Goal: Feedback & Contribution: Leave review/rating

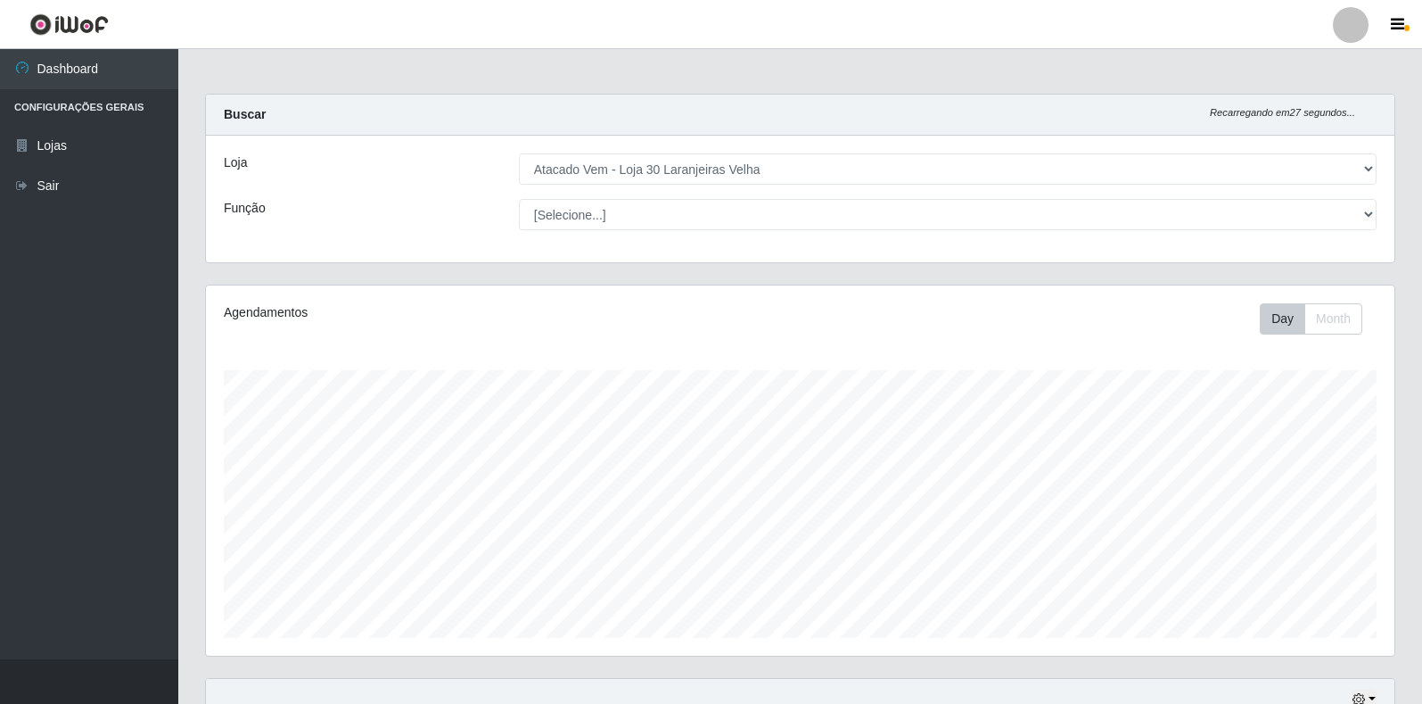
select select "495"
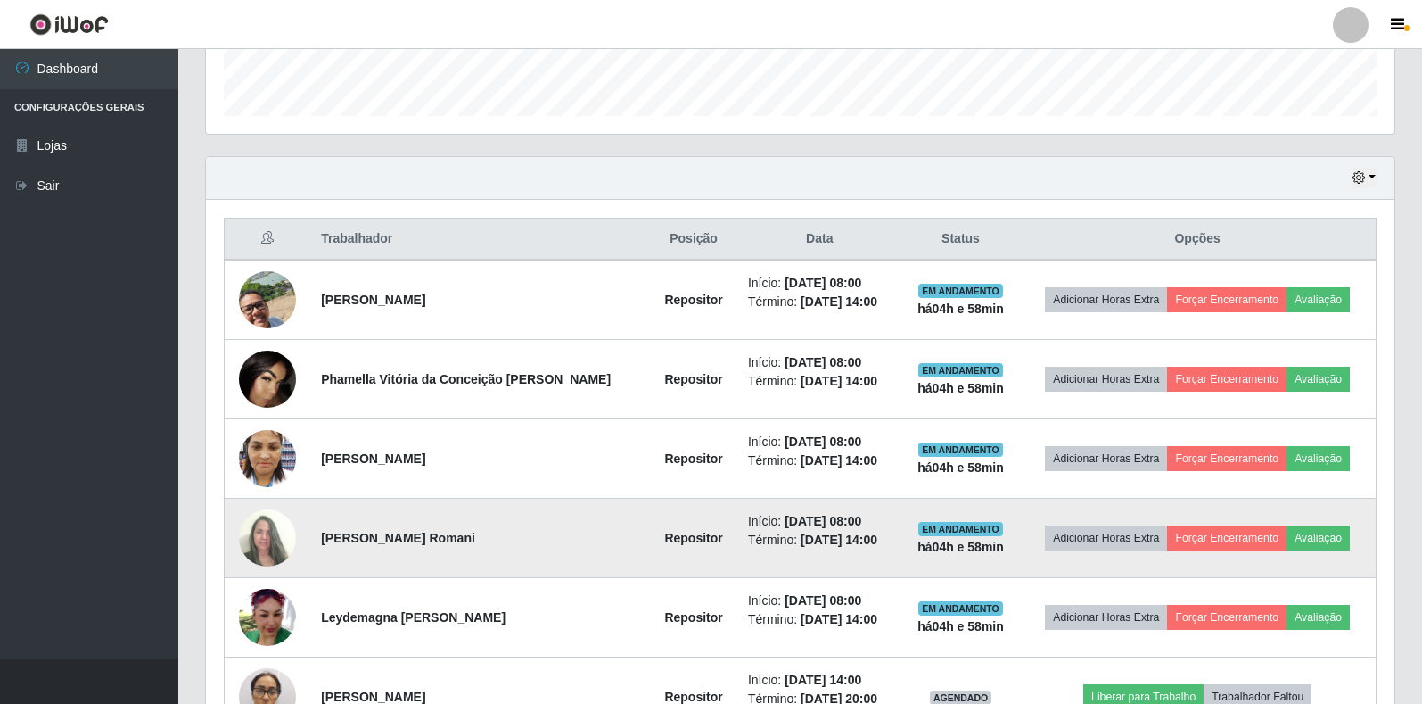
scroll to position [520, 0]
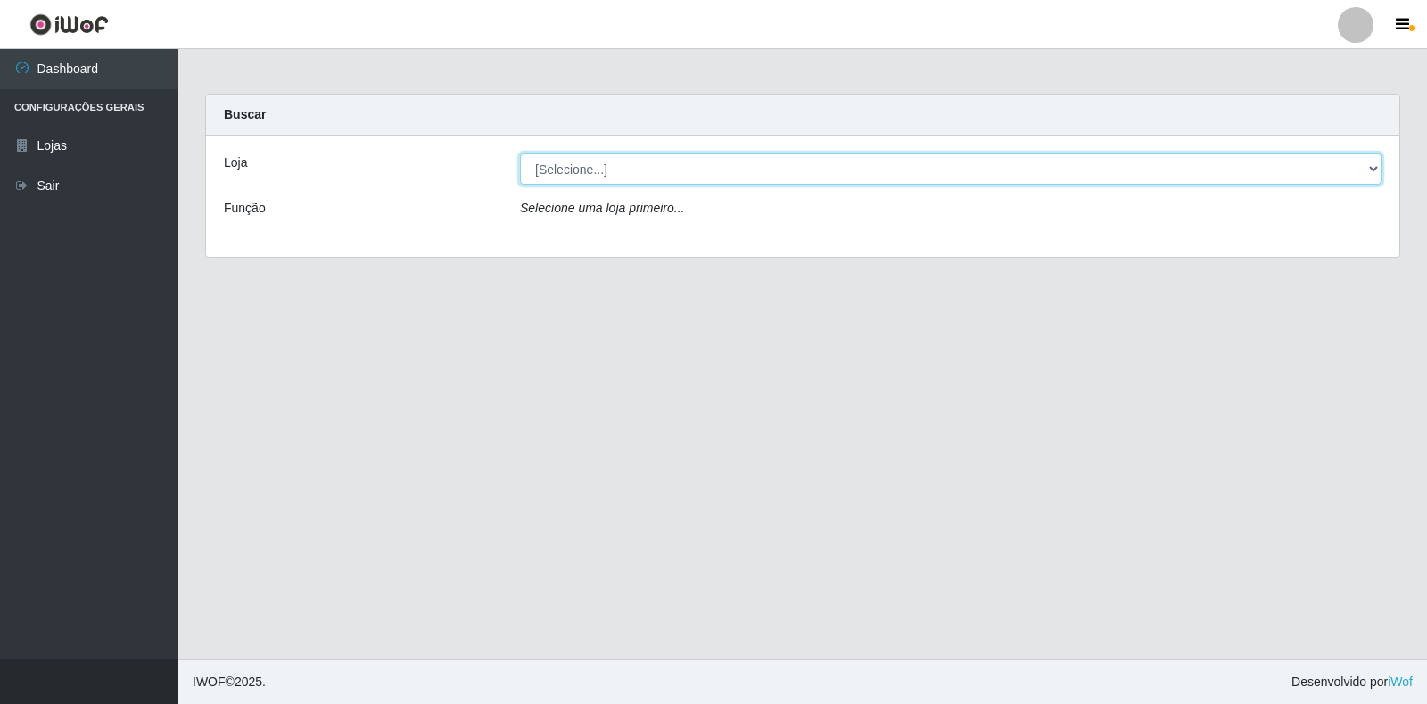
click at [712, 171] on select "[Selecione...] Atacado Vem - Loja 30 Laranjeiras Velha" at bounding box center [950, 168] width 861 height 31
select select "495"
click at [520, 153] on select "[Selecione...] Atacado Vem - Loja 30 Laranjeiras Velha" at bounding box center [950, 168] width 861 height 31
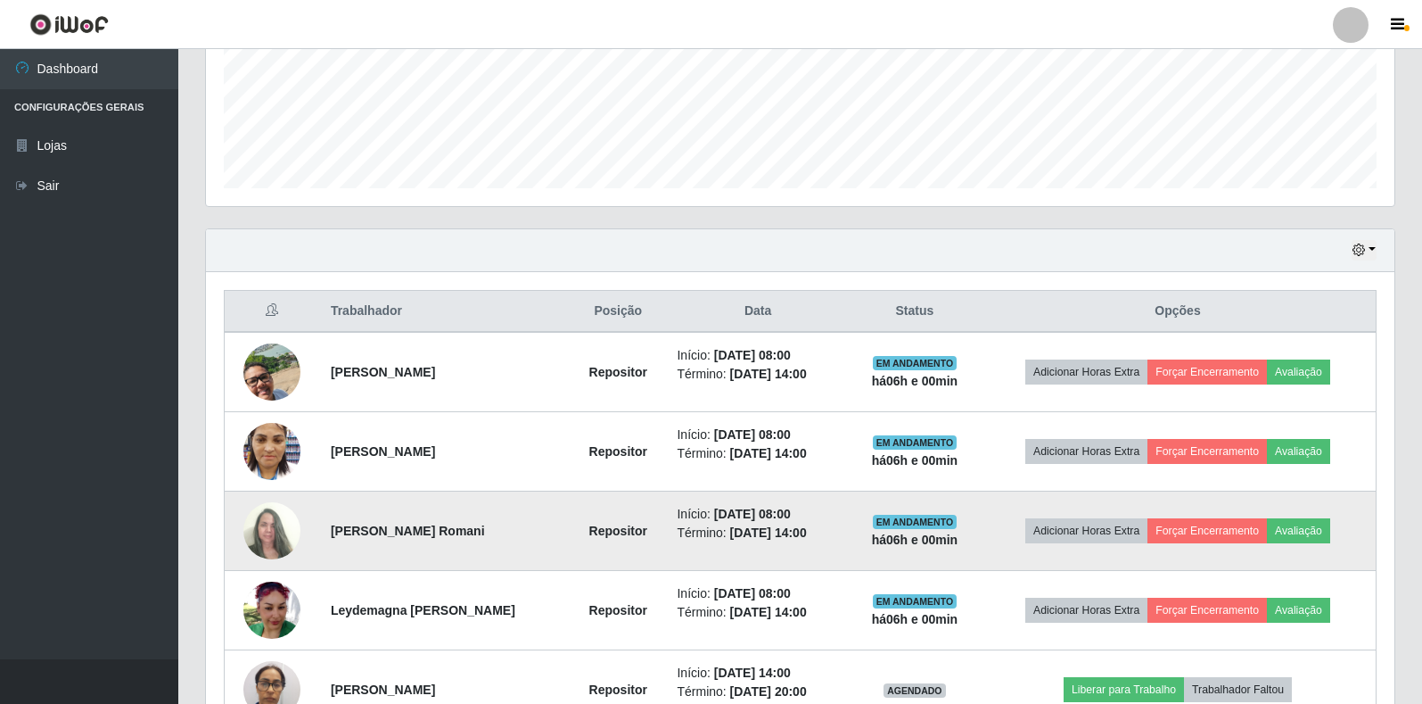
scroll to position [535, 0]
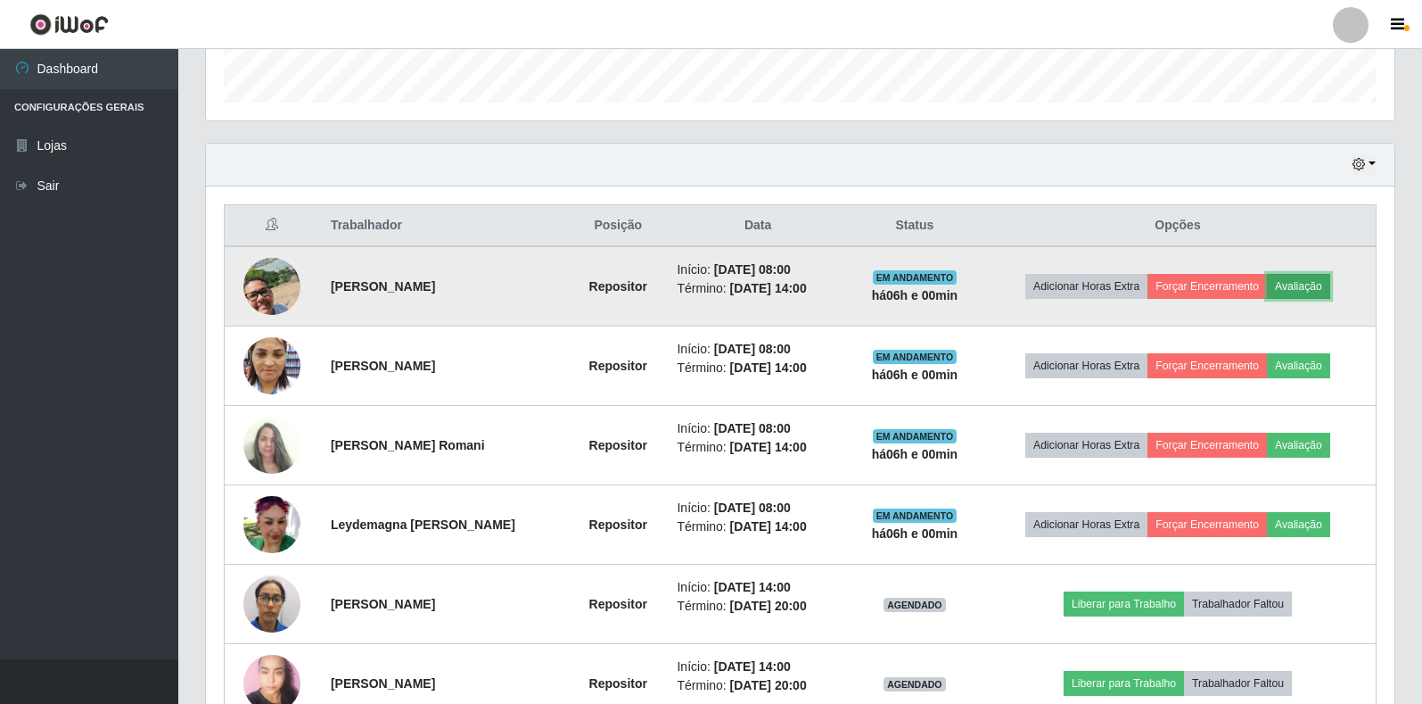
click at [1313, 292] on button "Avaliação" at bounding box center [1298, 286] width 63 height 25
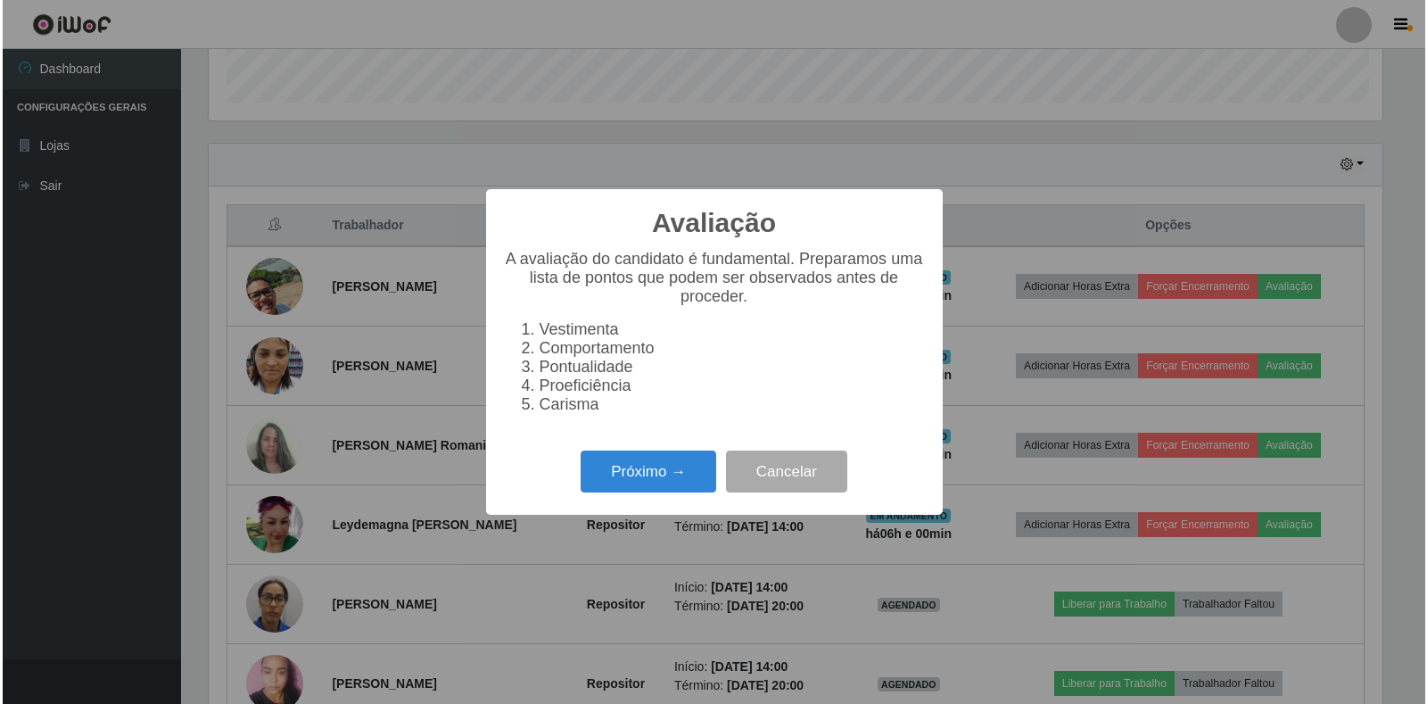
scroll to position [370, 1178]
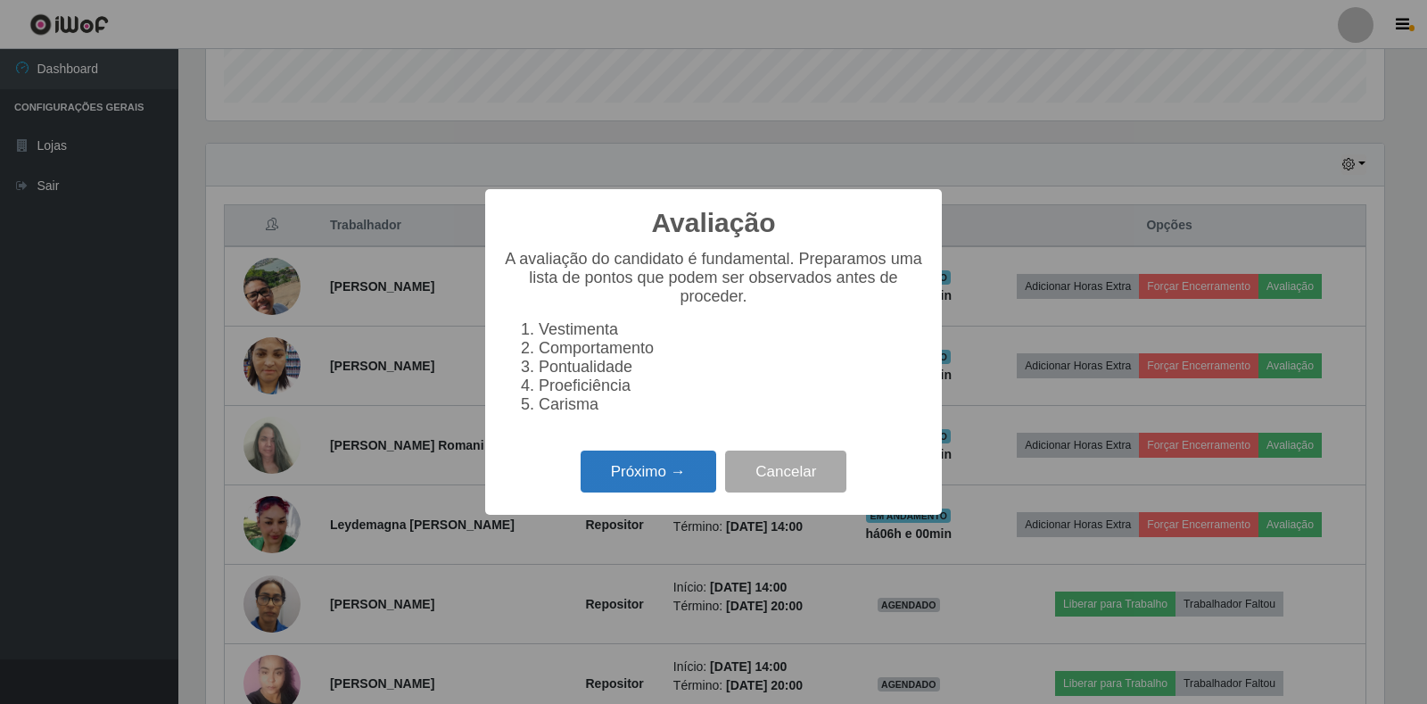
click at [680, 483] on button "Próximo →" at bounding box center [649, 471] width 136 height 42
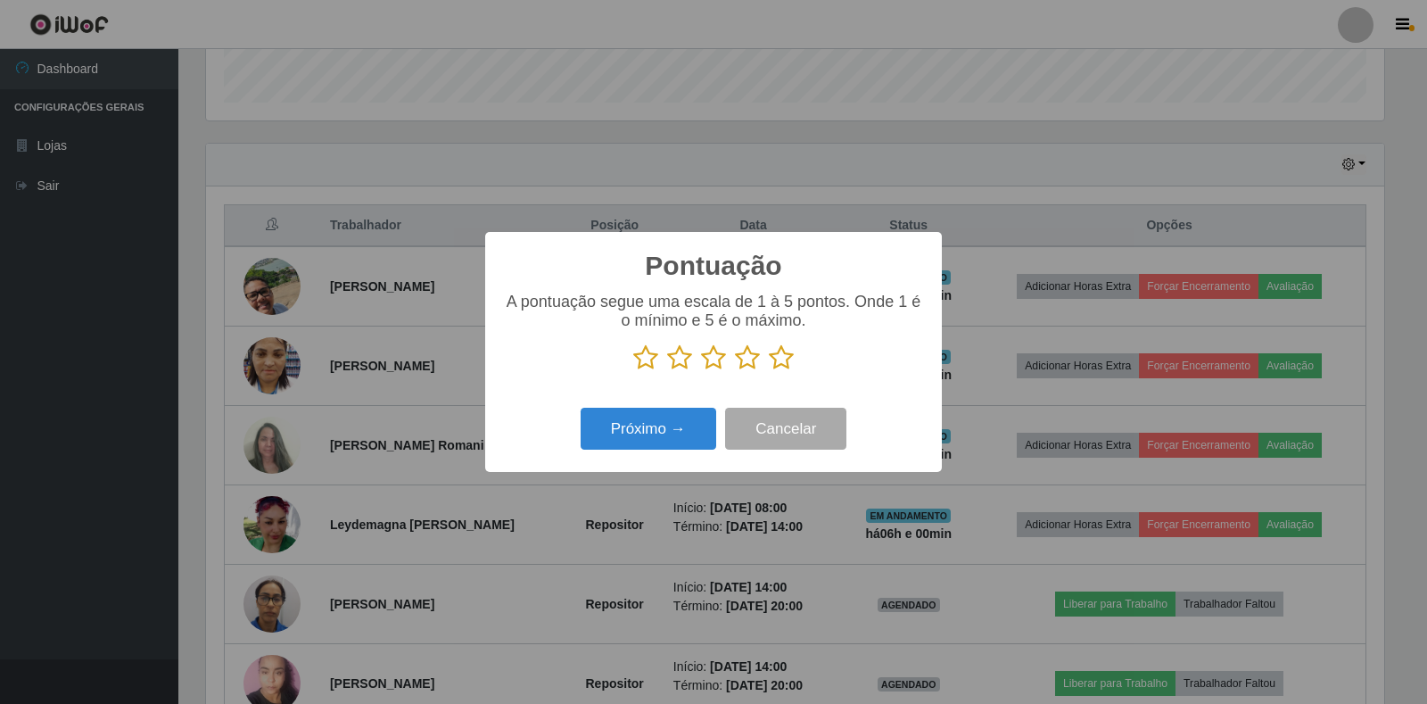
click at [779, 352] on icon at bounding box center [781, 357] width 25 height 27
click at [769, 371] on input "radio" at bounding box center [769, 371] width 0 height 0
click at [668, 419] on button "Próximo →" at bounding box center [649, 429] width 136 height 42
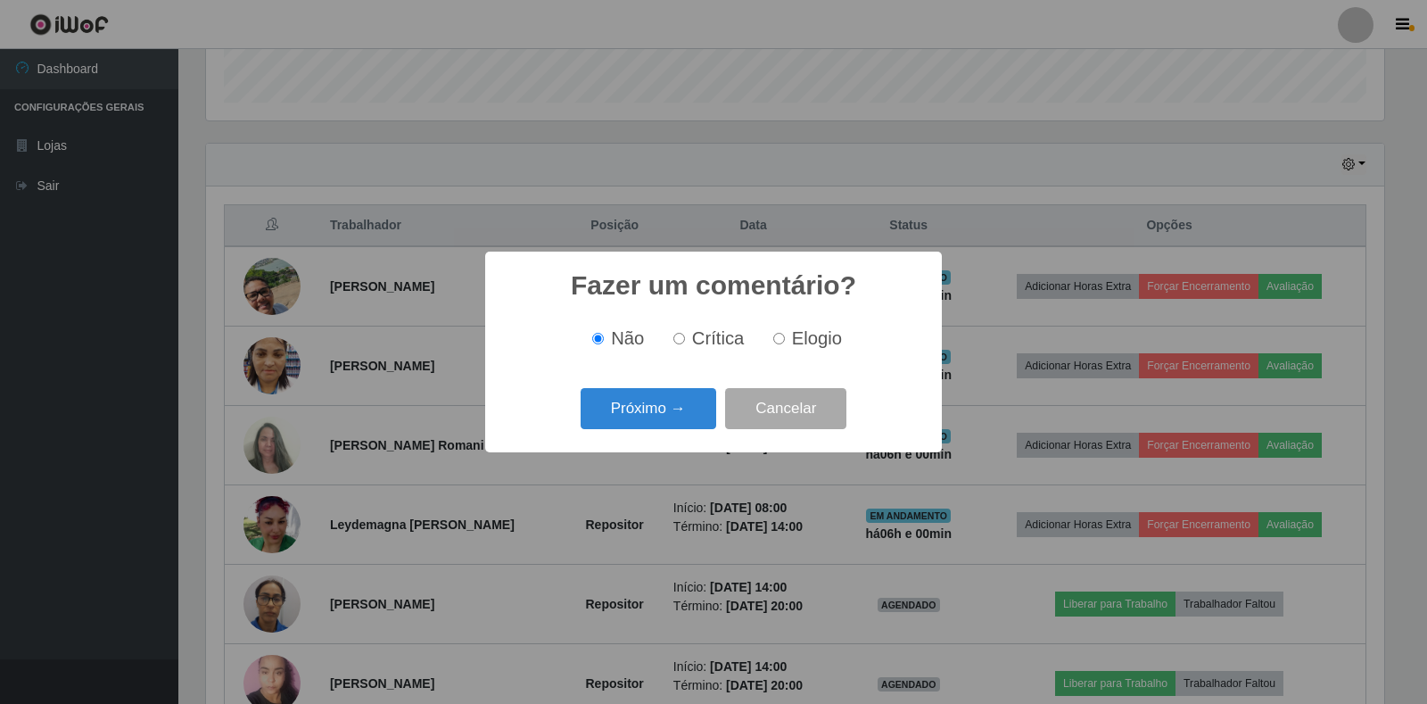
click at [641, 386] on div "Próximo → Cancelar" at bounding box center [713, 408] width 421 height 51
click at [648, 407] on button "Próximo →" at bounding box center [649, 409] width 136 height 42
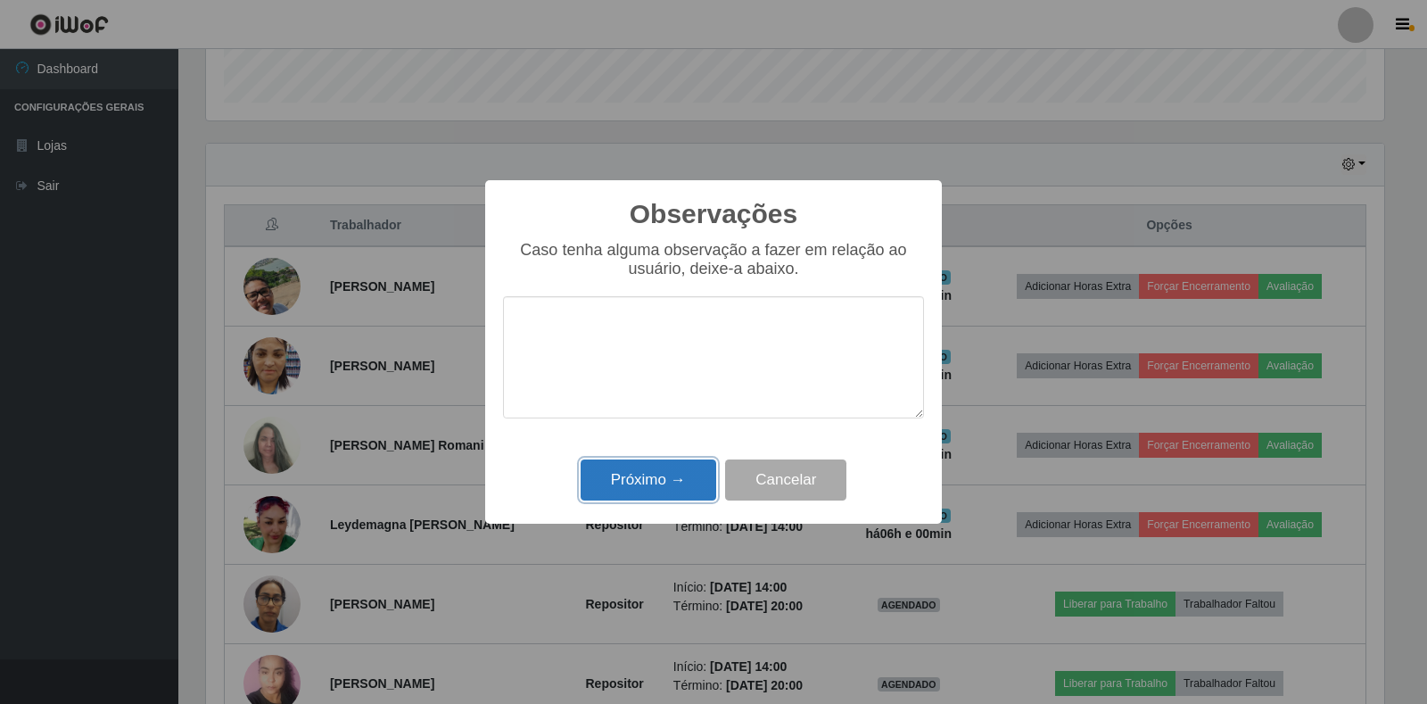
click at [674, 474] on button "Próximo →" at bounding box center [649, 480] width 136 height 42
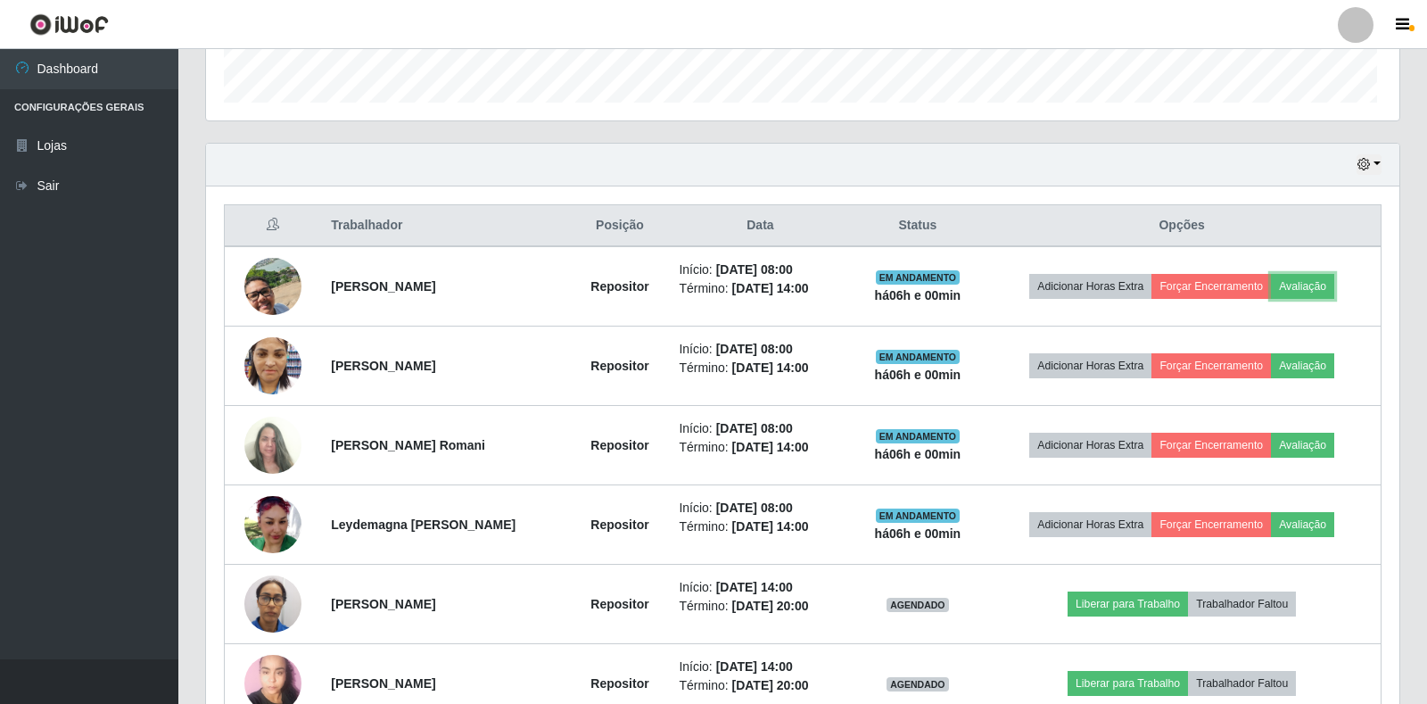
scroll to position [370, 1189]
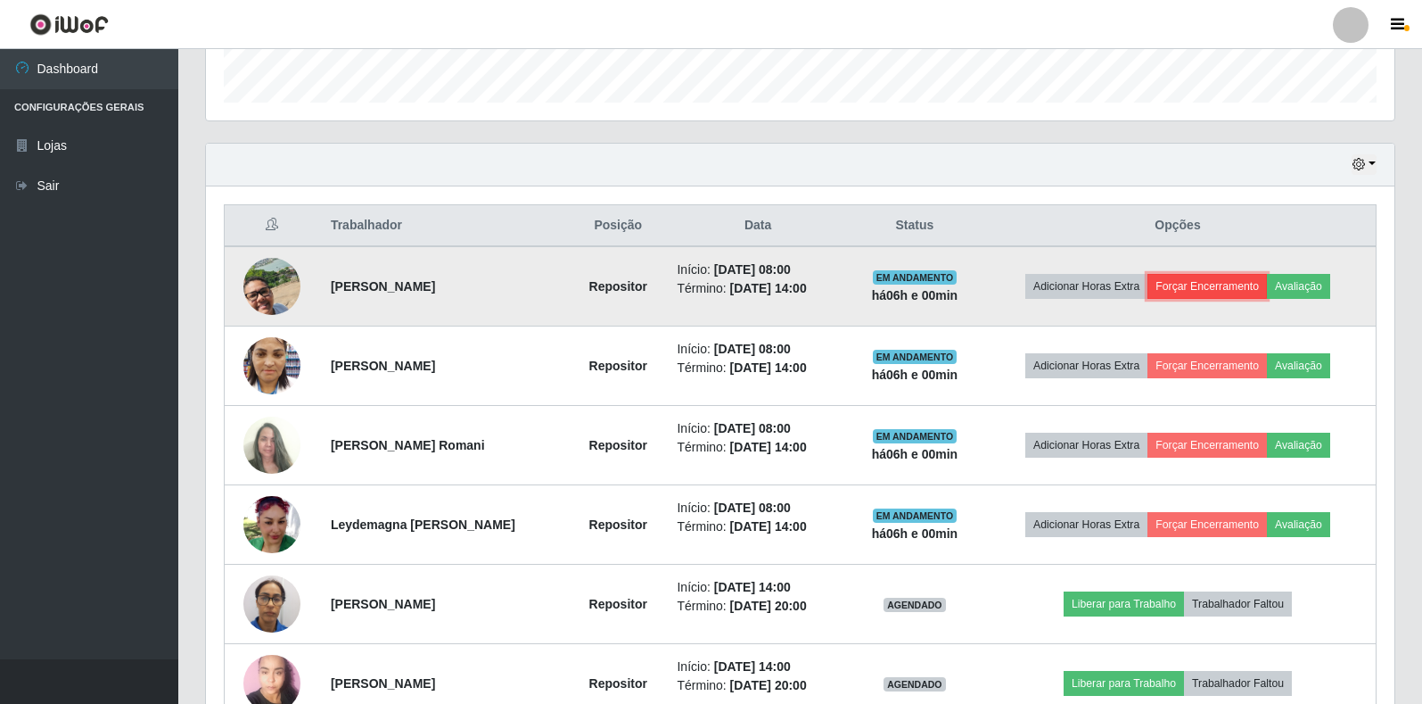
click at [1197, 279] on button "Forçar Encerramento" at bounding box center [1207, 286] width 119 height 25
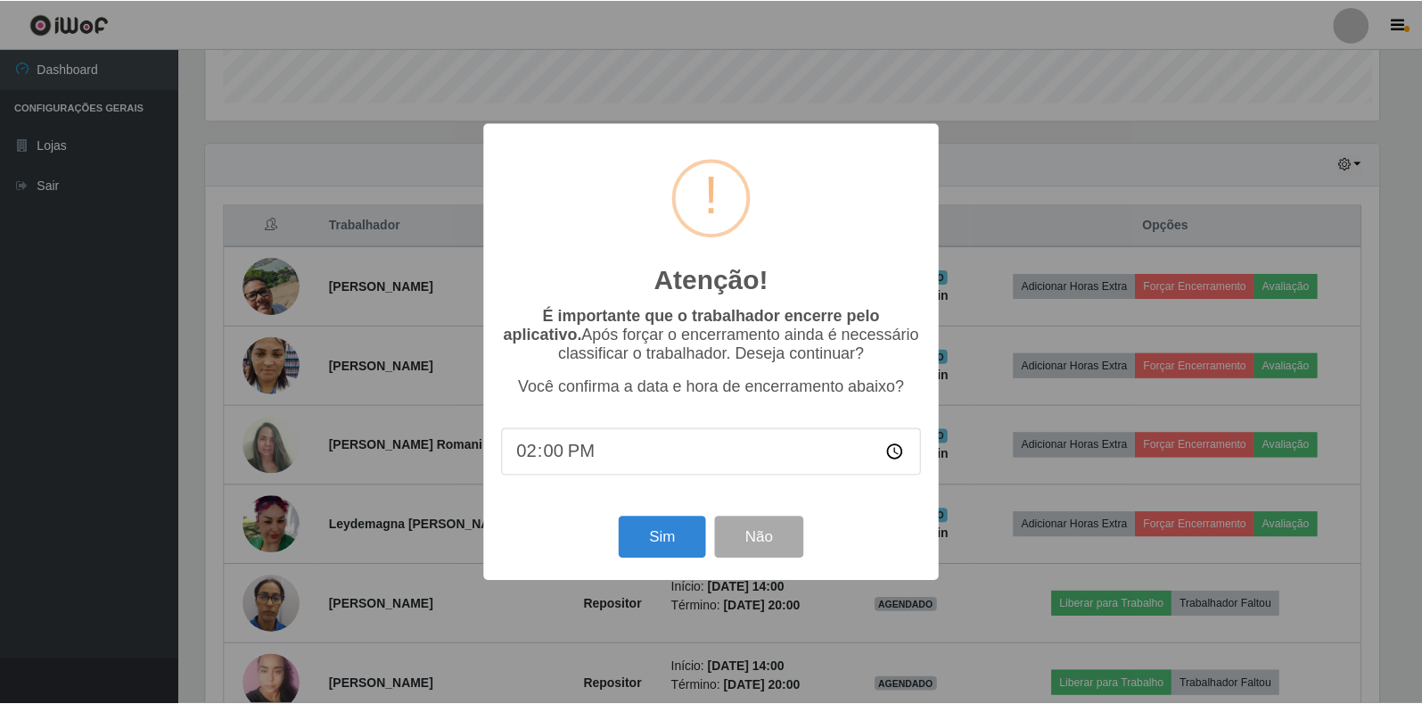
scroll to position [370, 1178]
click at [679, 546] on button "Sim" at bounding box center [664, 537] width 87 height 42
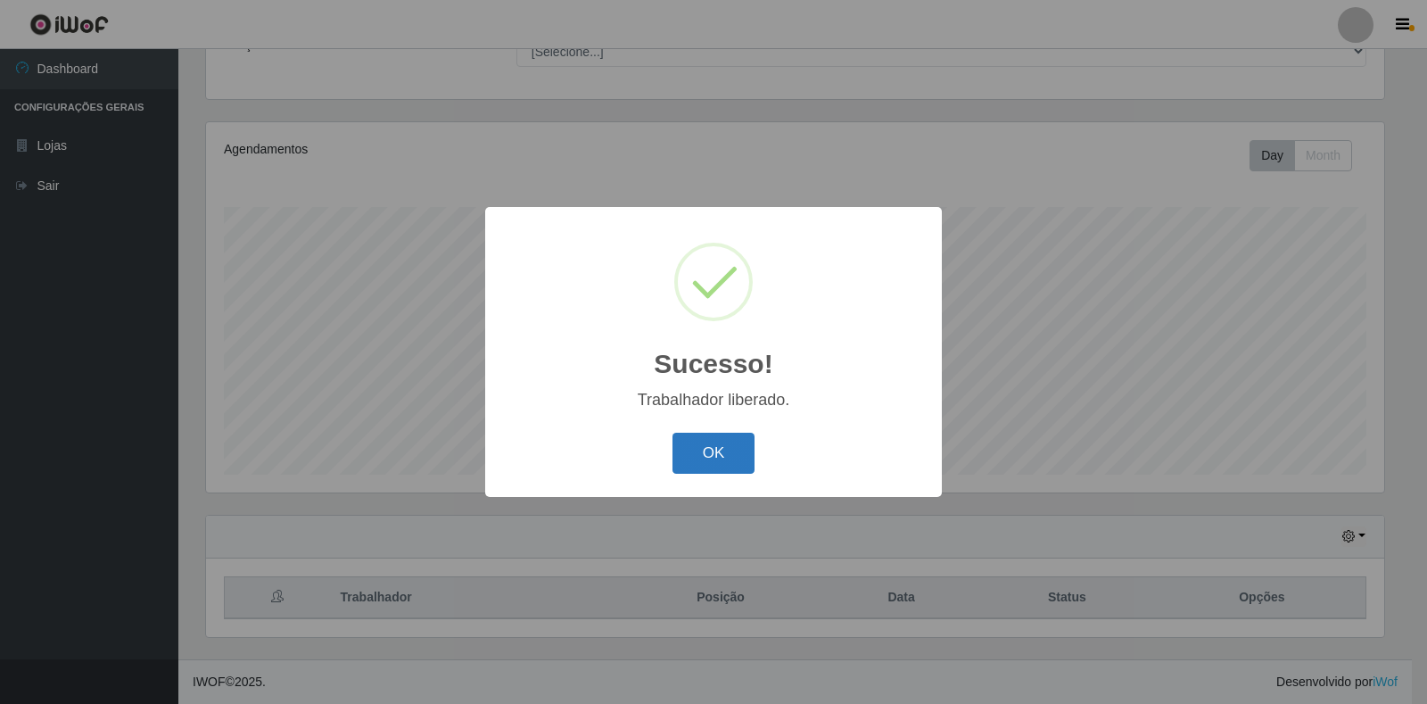
click at [742, 445] on button "OK" at bounding box center [713, 454] width 83 height 42
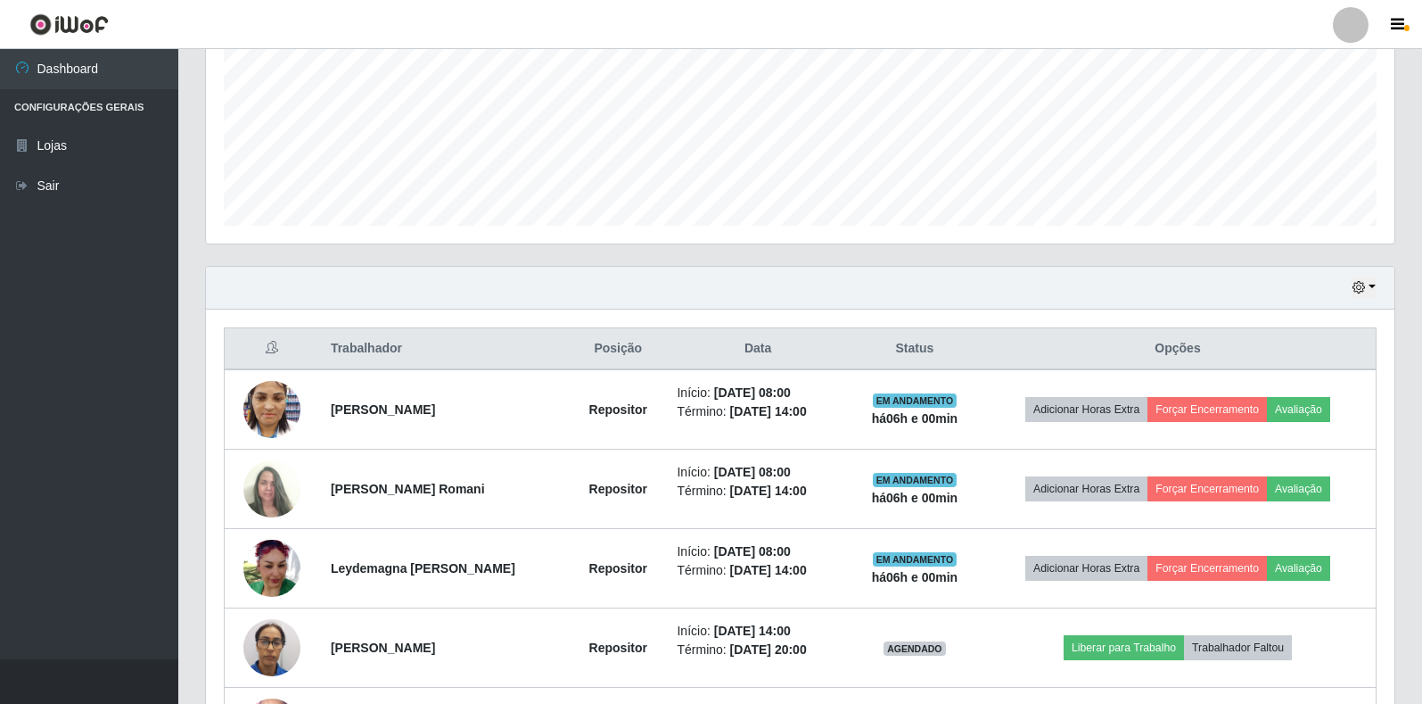
scroll to position [431, 0]
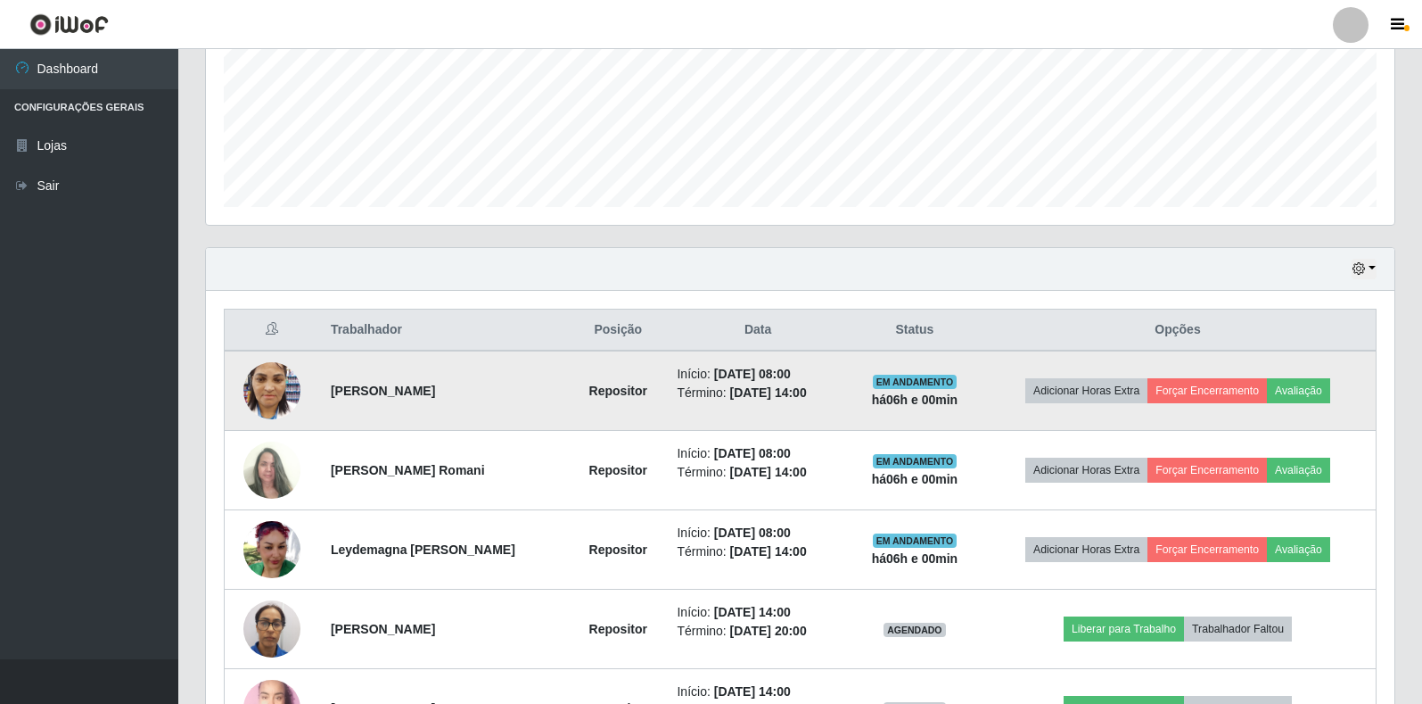
click at [1337, 389] on td "Adicionar Horas Extra Forçar Encerramento Avaliação" at bounding box center [1178, 390] width 397 height 80
click at [1328, 391] on button "Avaliação" at bounding box center [1298, 390] width 63 height 25
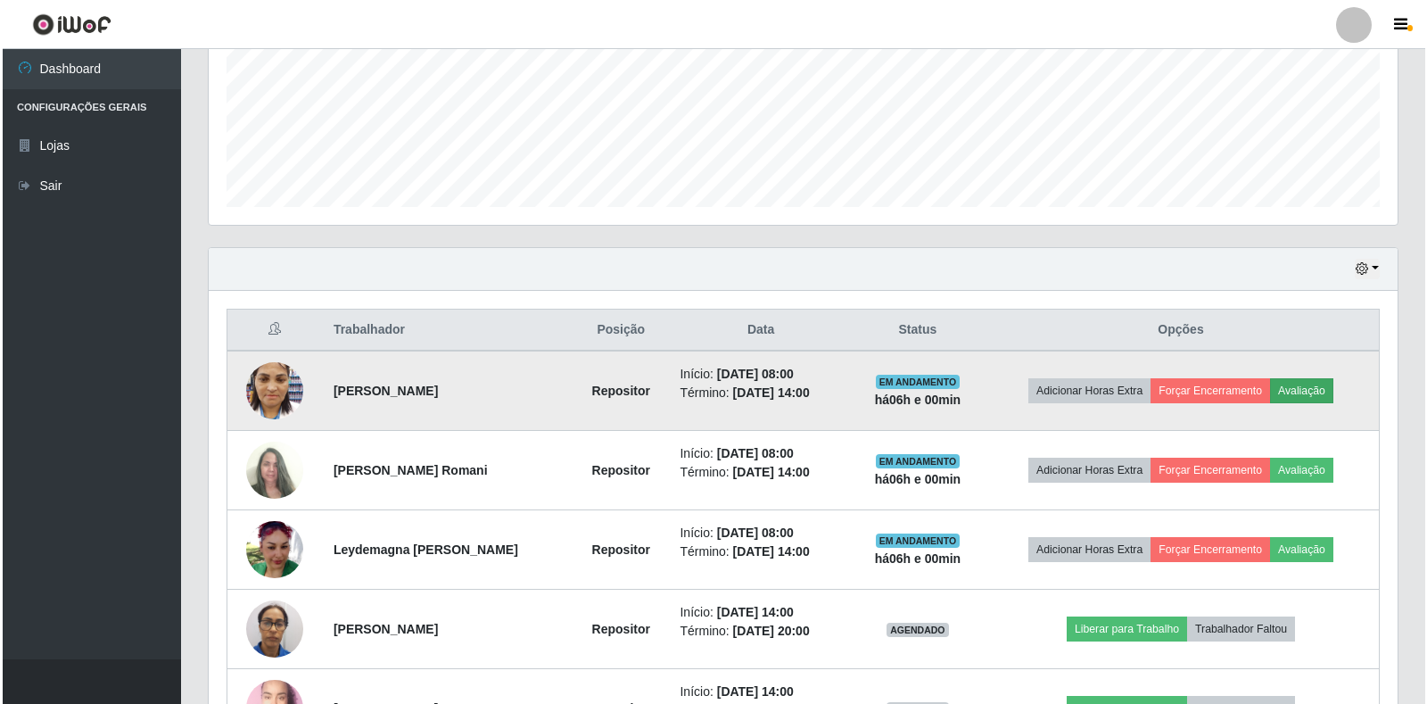
scroll to position [370, 1178]
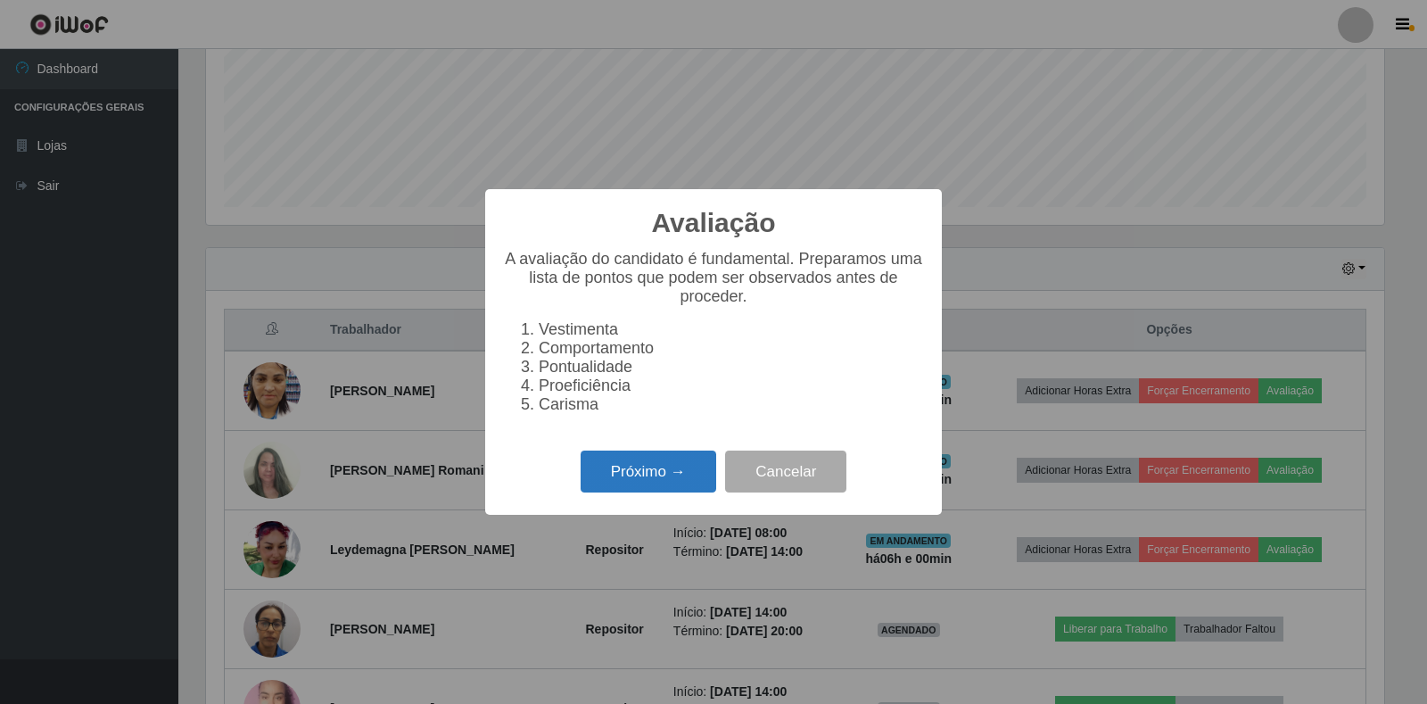
click at [635, 491] on button "Próximo →" at bounding box center [649, 471] width 136 height 42
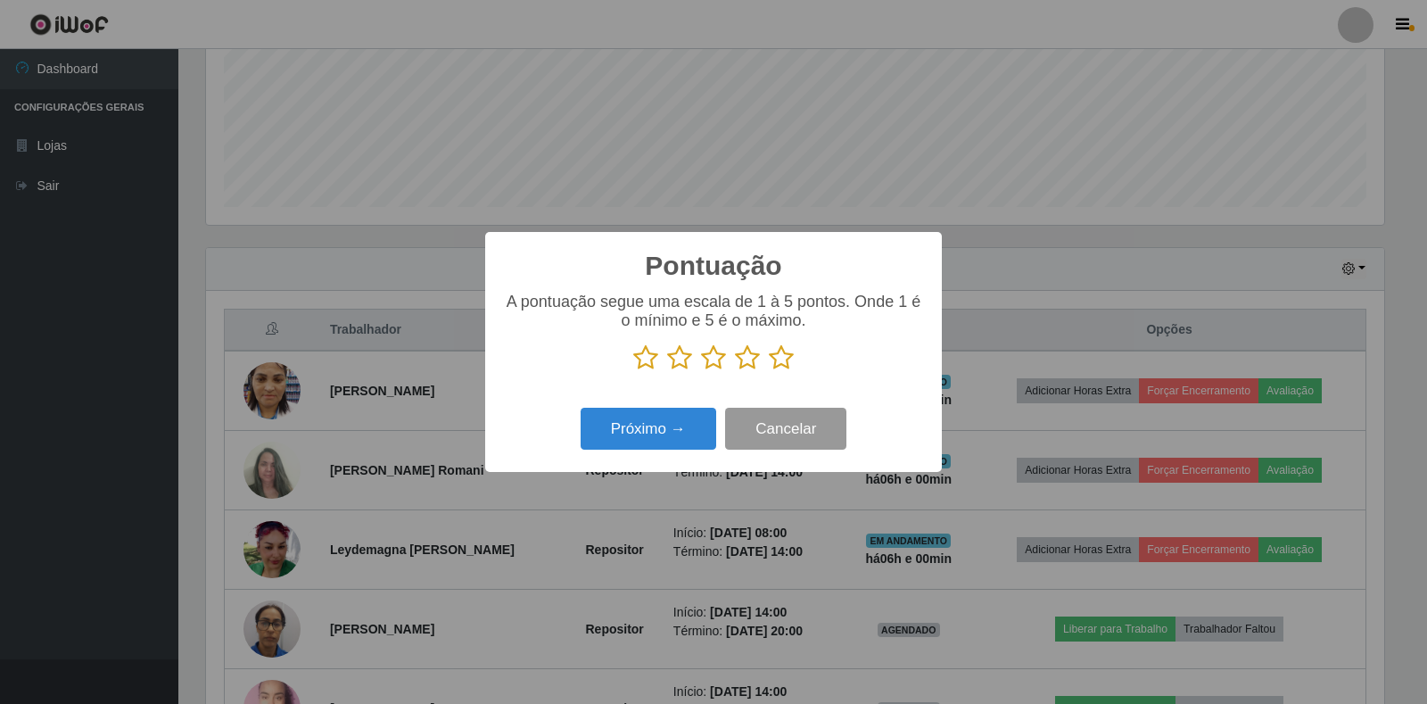
scroll to position [891388, 890580]
click at [775, 363] on icon at bounding box center [781, 357] width 25 height 27
click at [769, 371] on input "radio" at bounding box center [769, 371] width 0 height 0
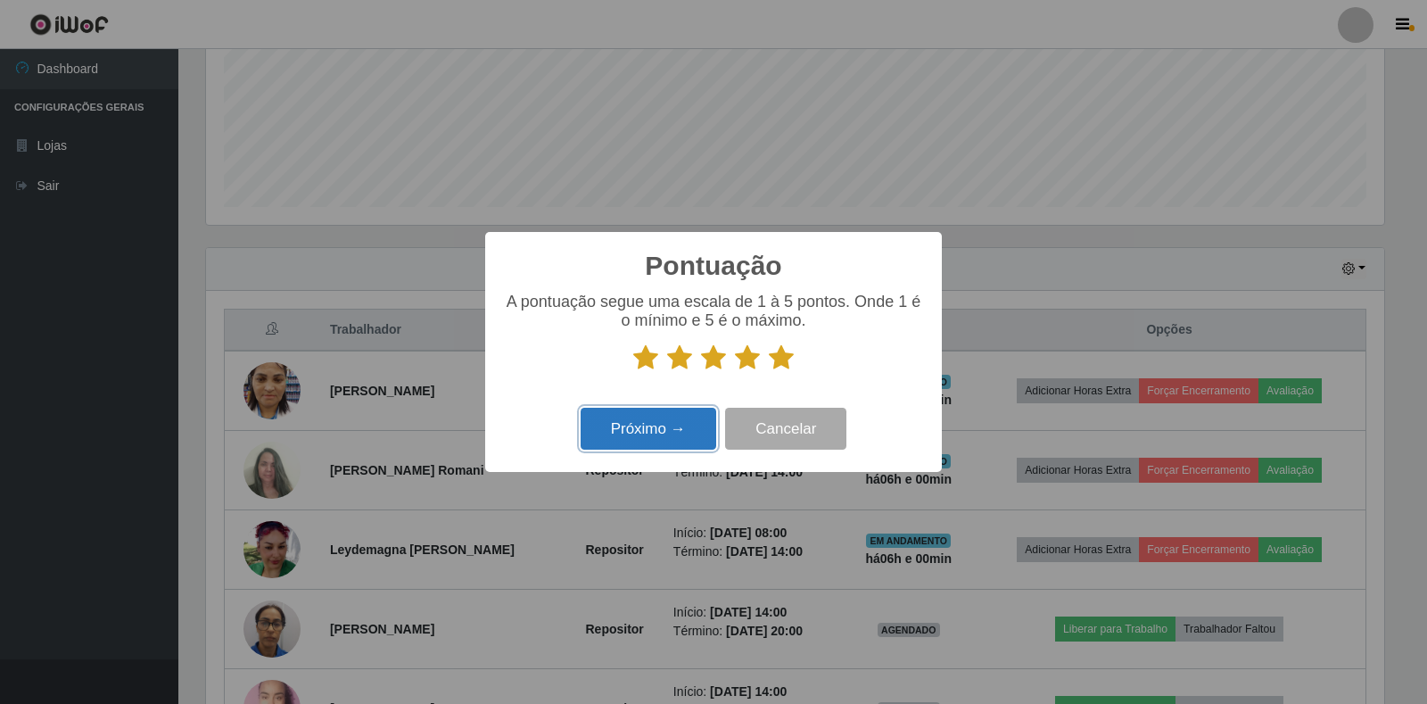
click at [632, 439] on button "Próximo →" at bounding box center [649, 429] width 136 height 42
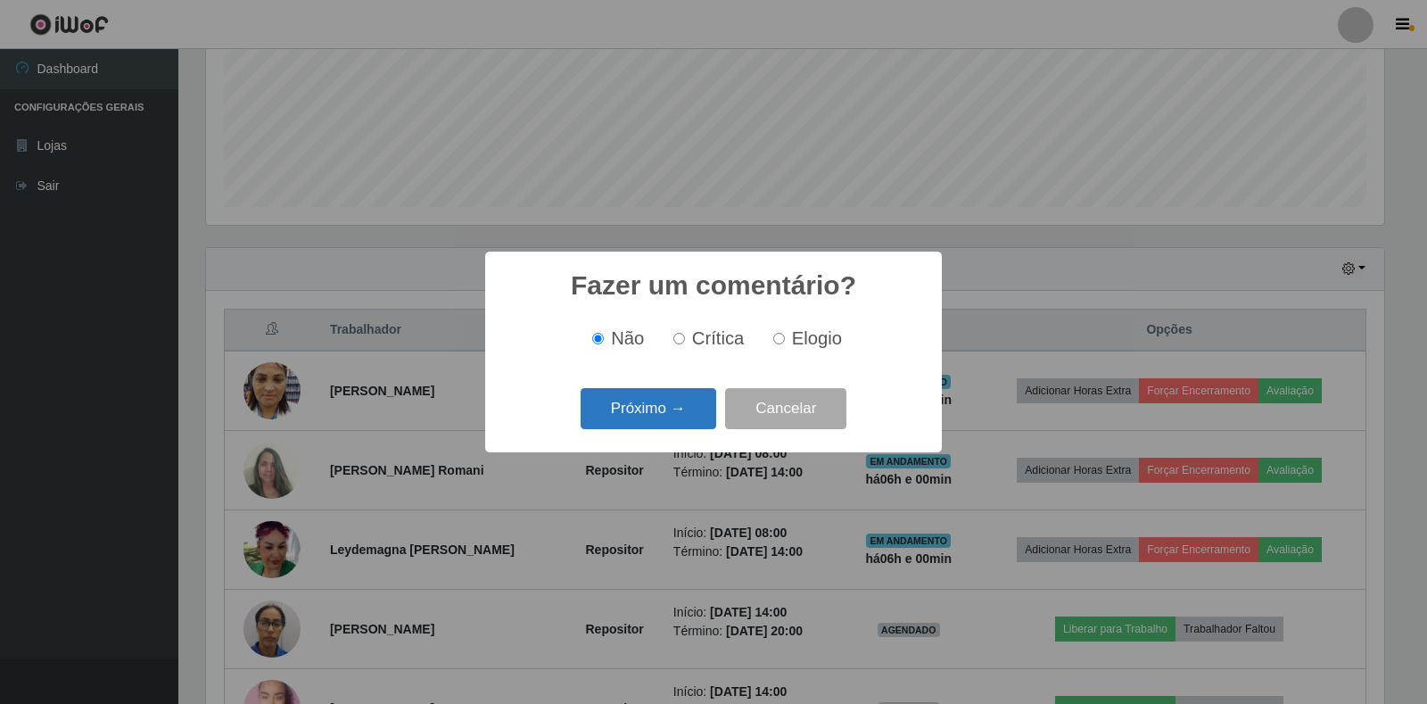
click at [677, 419] on button "Próximo →" at bounding box center [649, 409] width 136 height 42
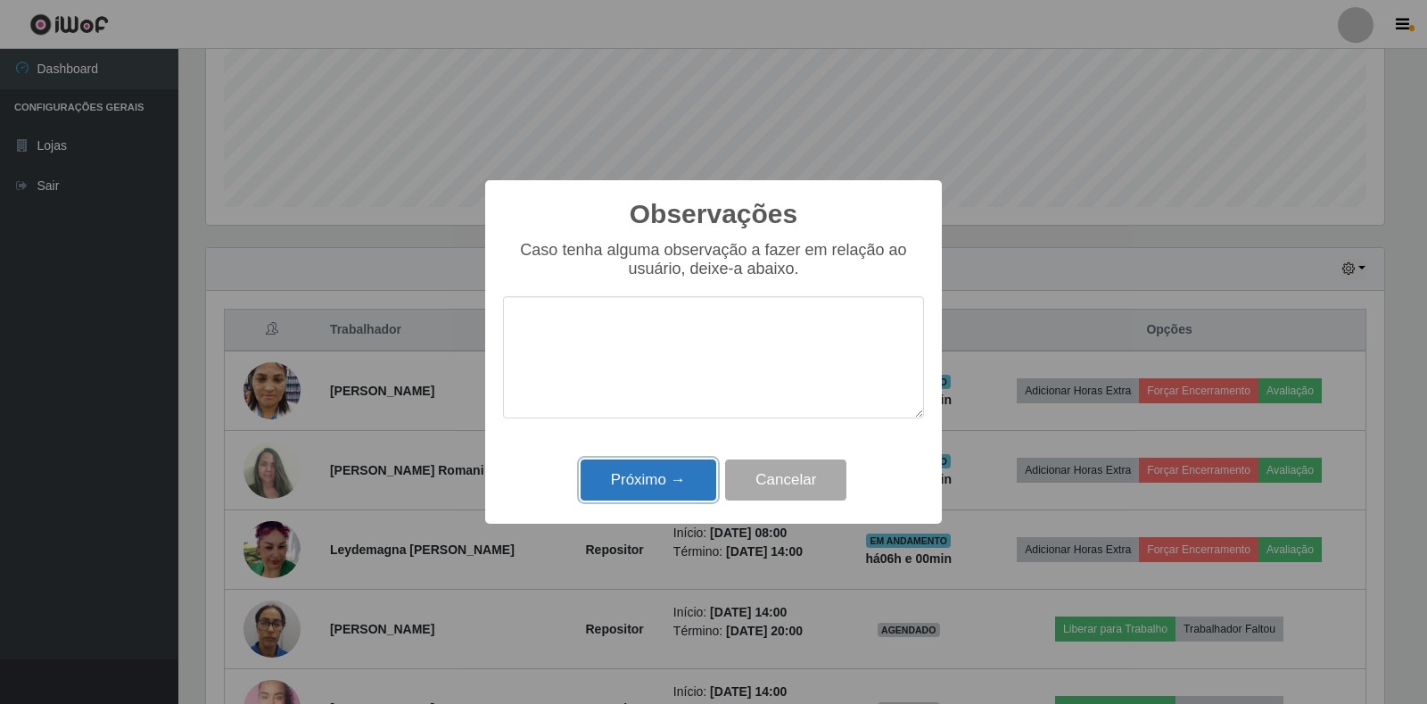
click at [662, 480] on button "Próximo →" at bounding box center [649, 480] width 136 height 42
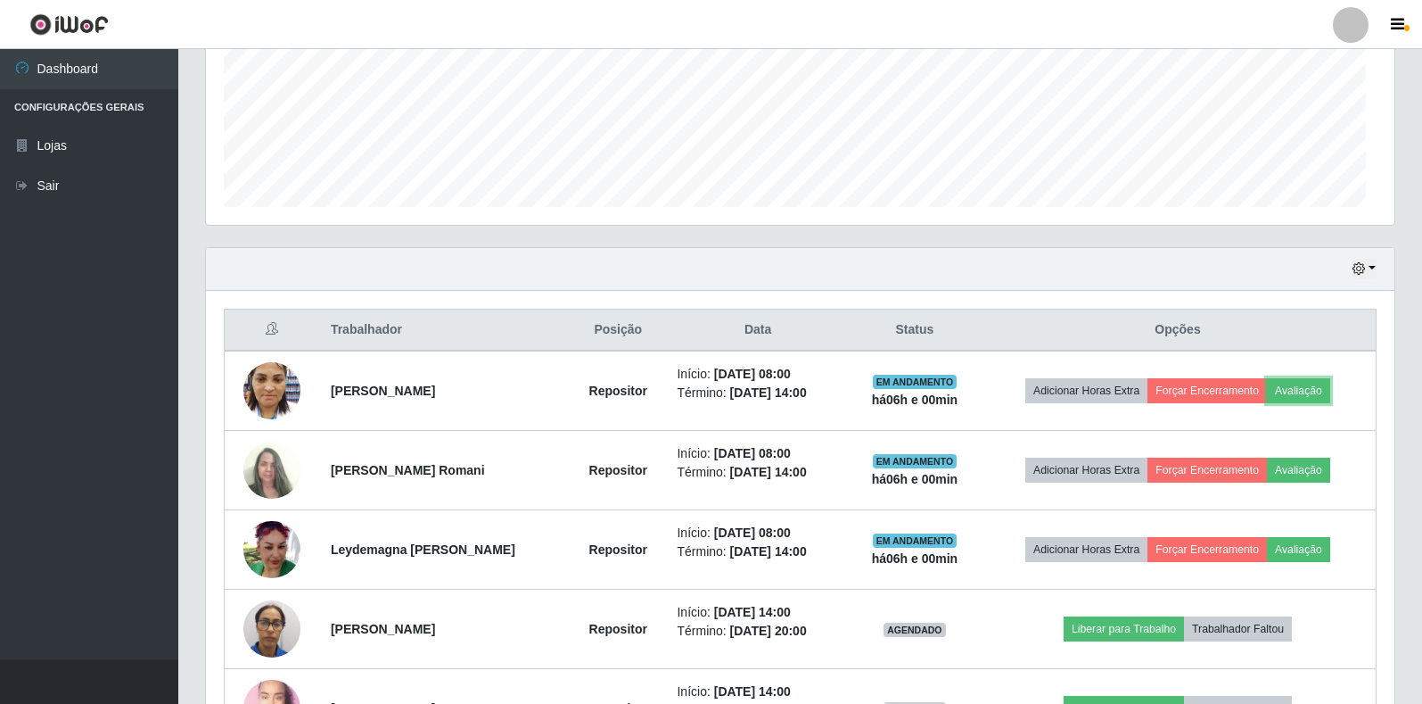
scroll to position [370, 1189]
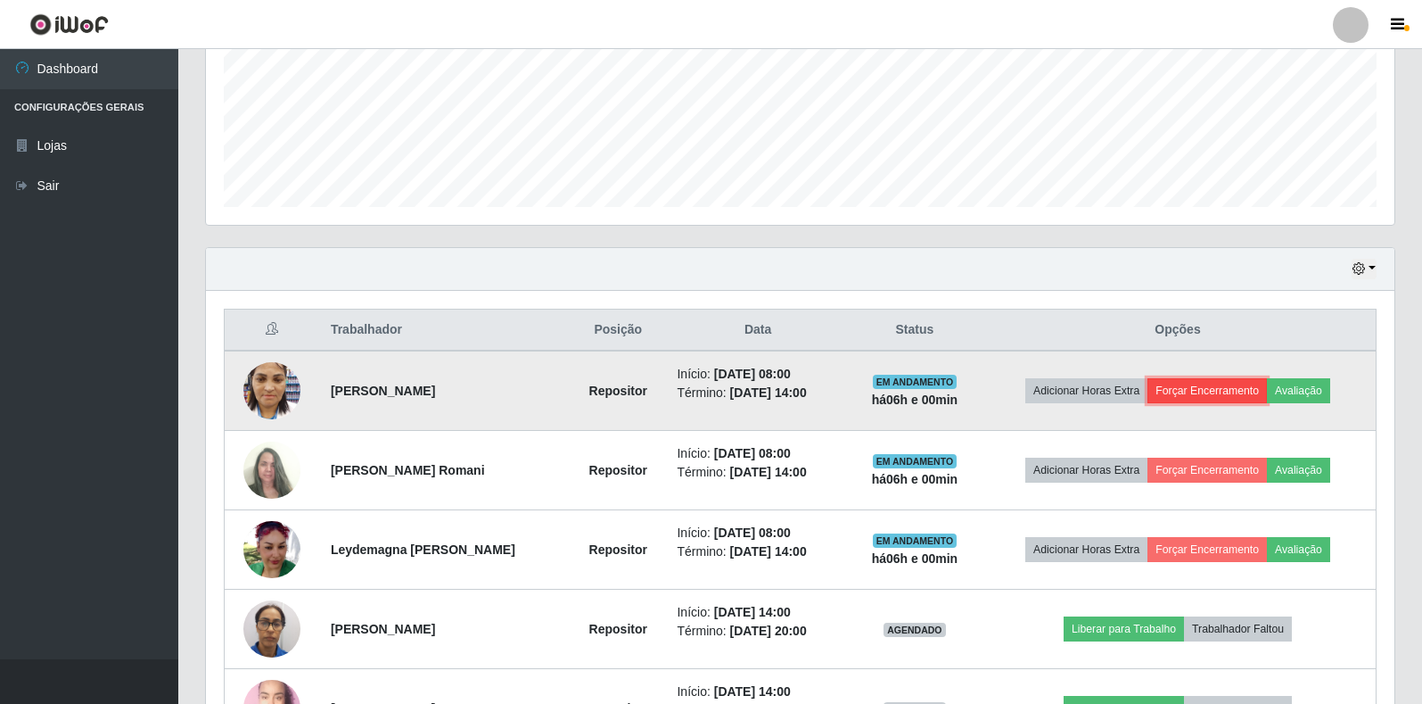
click at [1181, 386] on button "Forçar Encerramento" at bounding box center [1207, 390] width 119 height 25
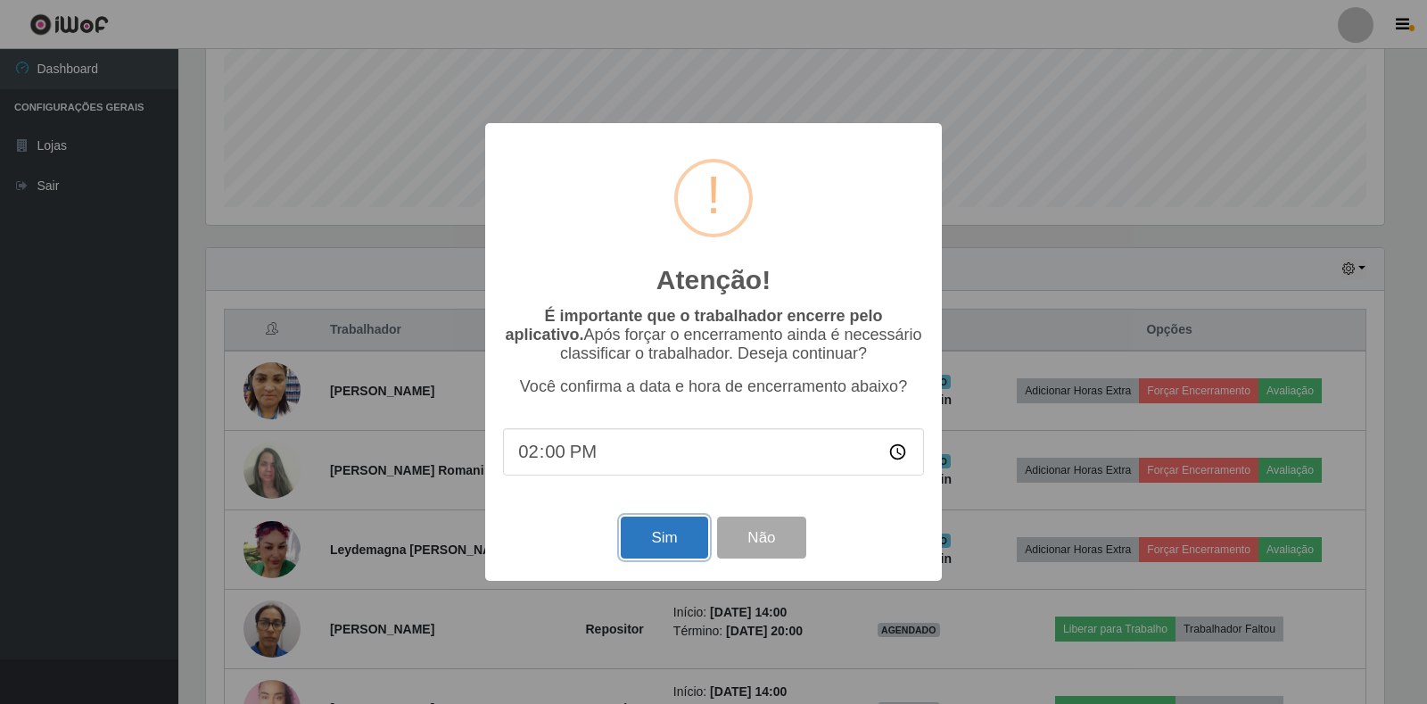
click at [663, 538] on button "Sim" at bounding box center [664, 537] width 87 height 42
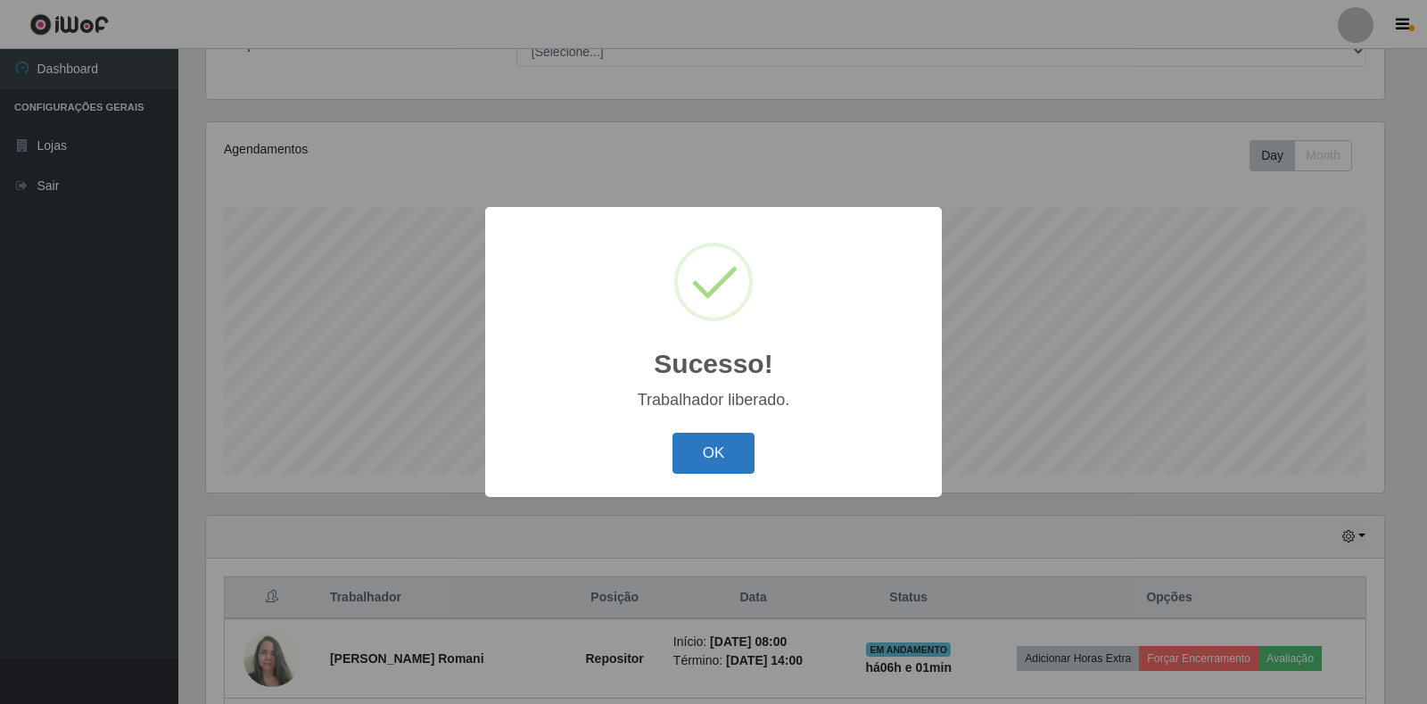
click at [712, 451] on button "OK" at bounding box center [713, 454] width 83 height 42
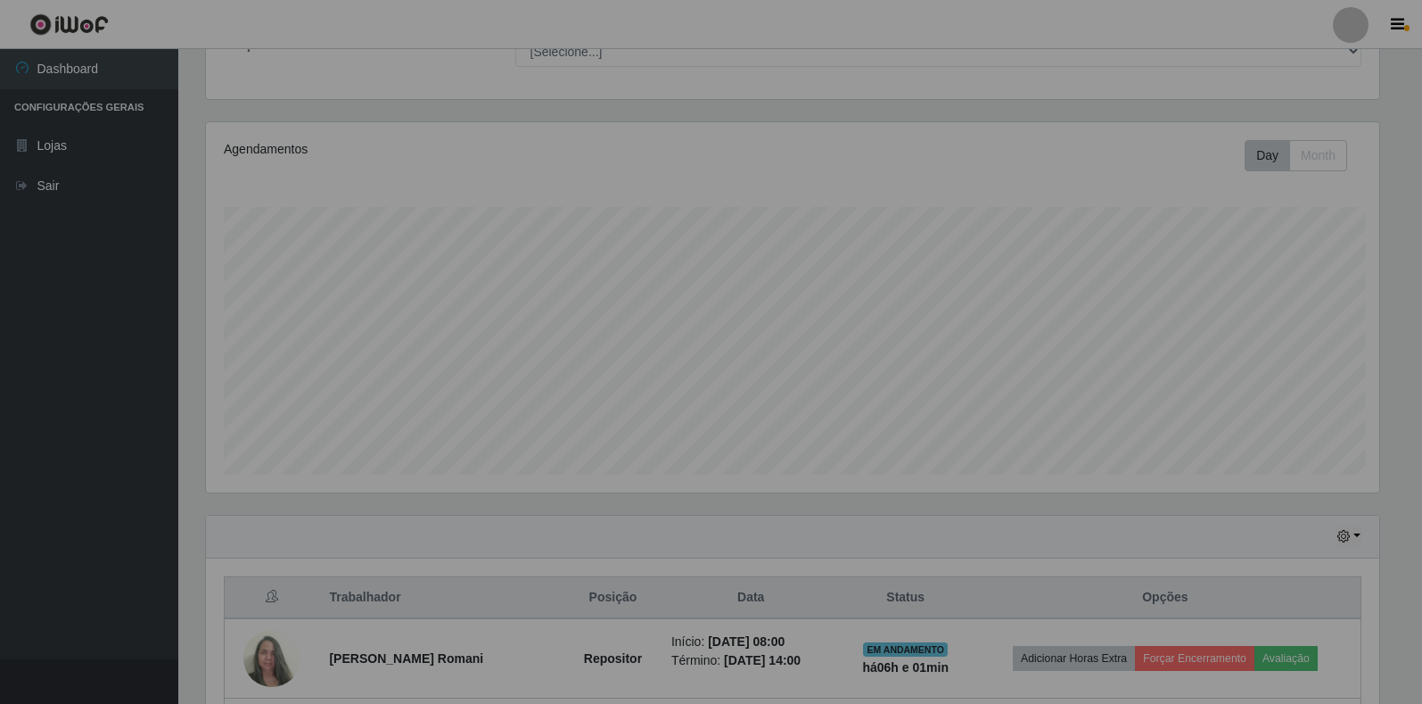
scroll to position [0, 0]
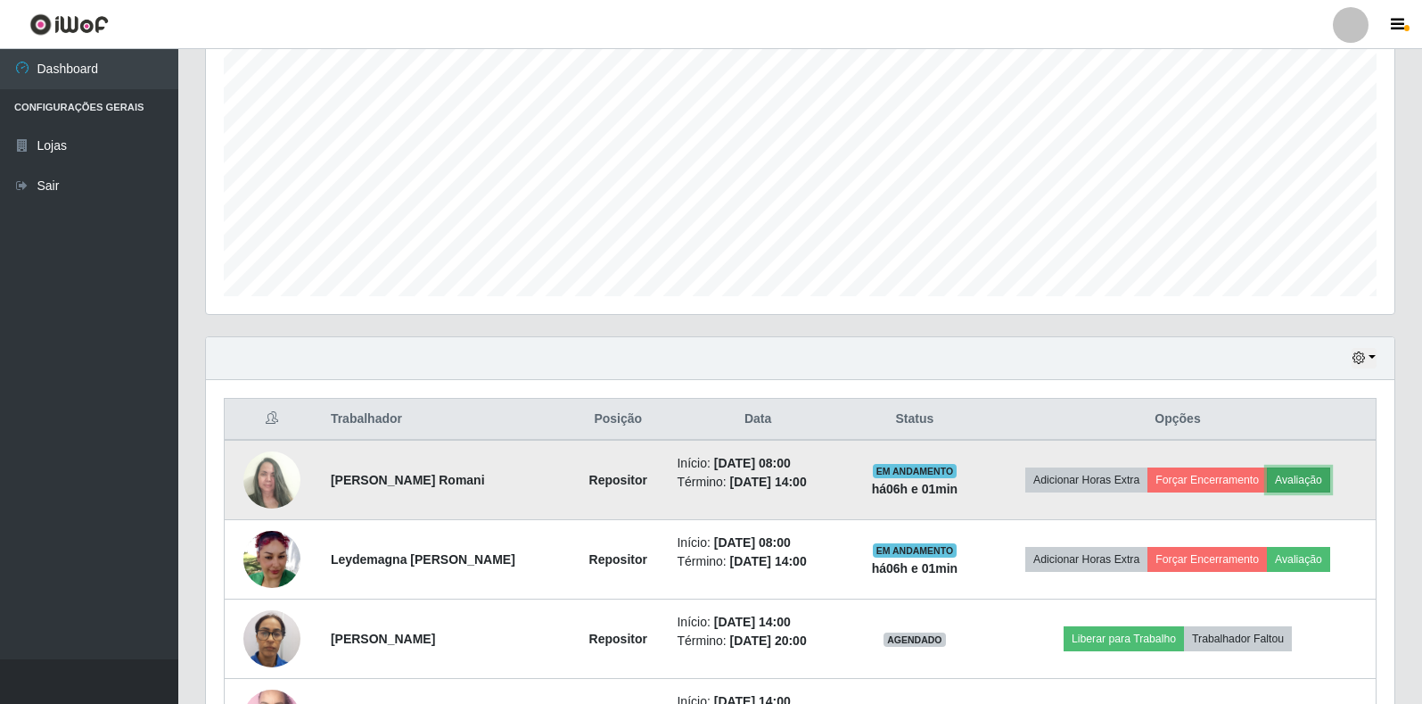
click at [1301, 470] on button "Avaliação" at bounding box center [1298, 479] width 63 height 25
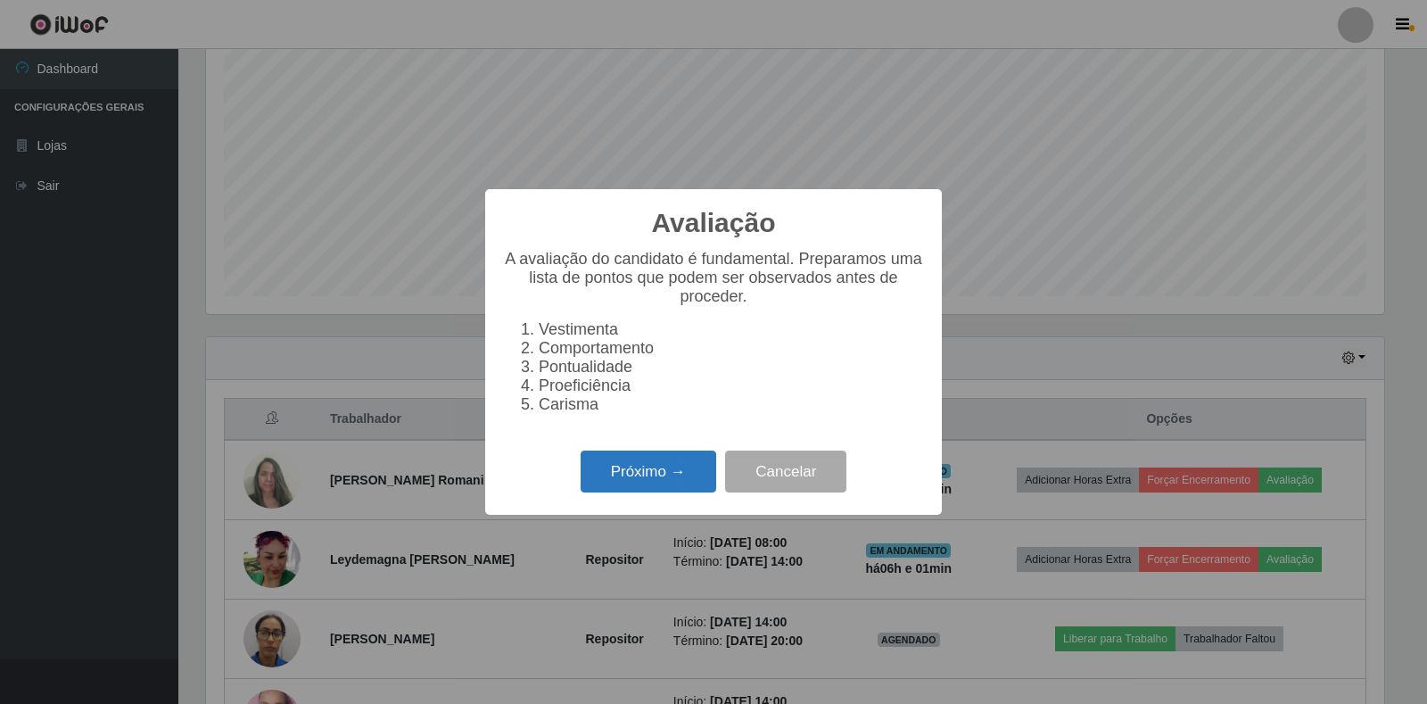
click at [672, 488] on button "Próximo →" at bounding box center [649, 471] width 136 height 42
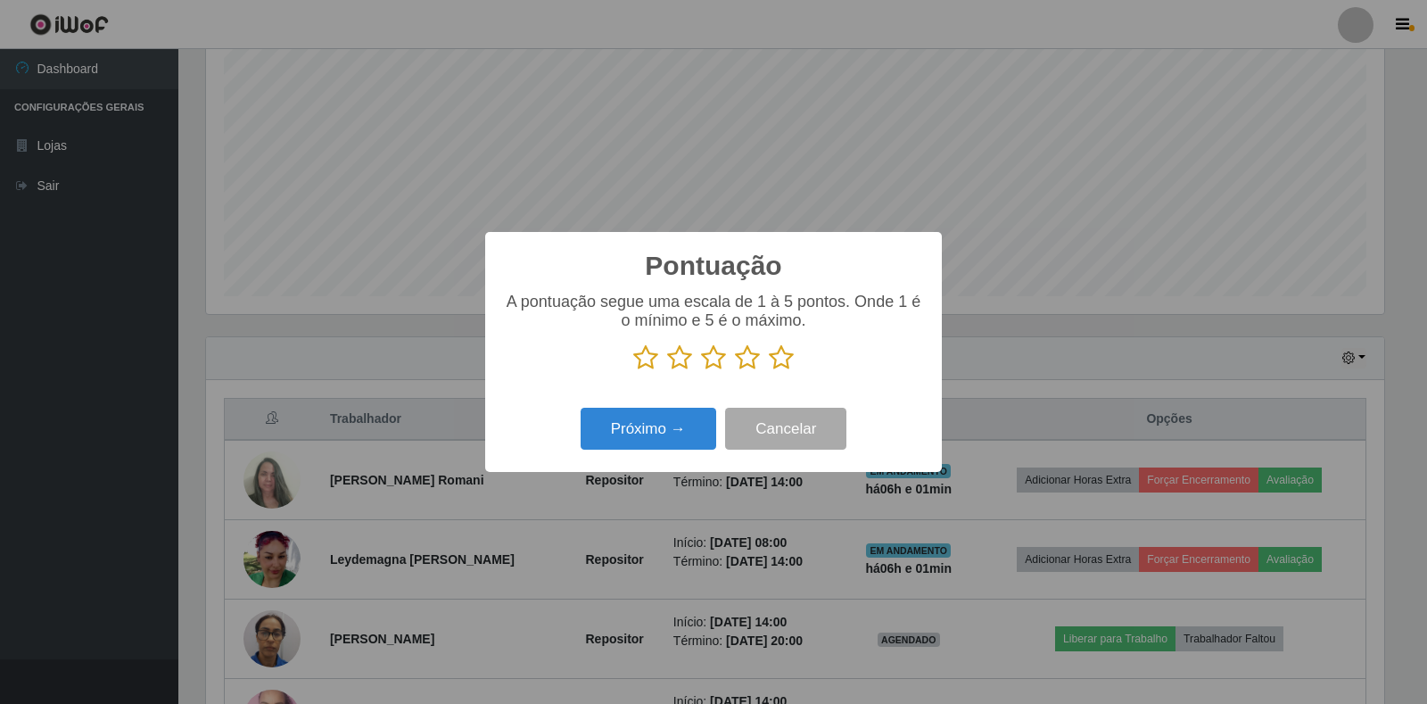
click at [783, 362] on icon at bounding box center [781, 357] width 25 height 27
click at [769, 371] on input "radio" at bounding box center [769, 371] width 0 height 0
click at [642, 425] on button "Próximo →" at bounding box center [649, 429] width 136 height 42
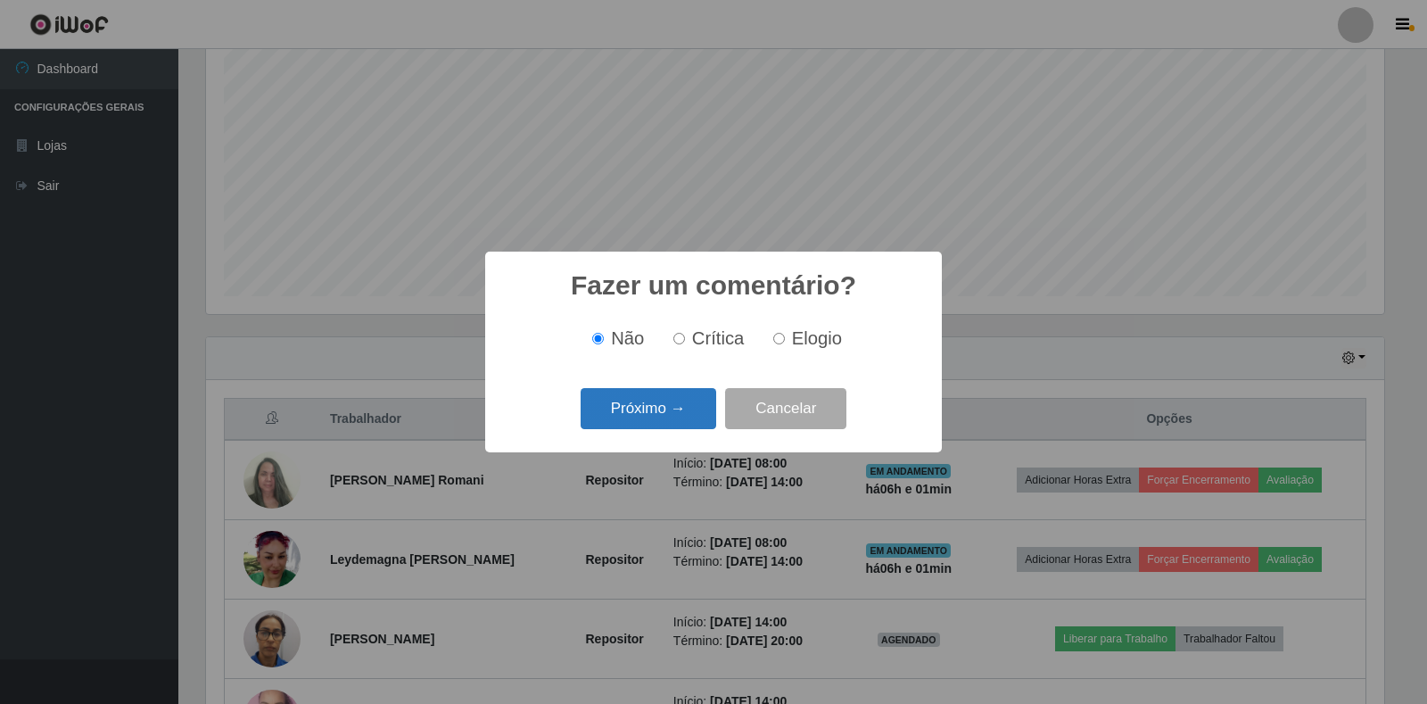
click at [642, 403] on button "Próximo →" at bounding box center [649, 409] width 136 height 42
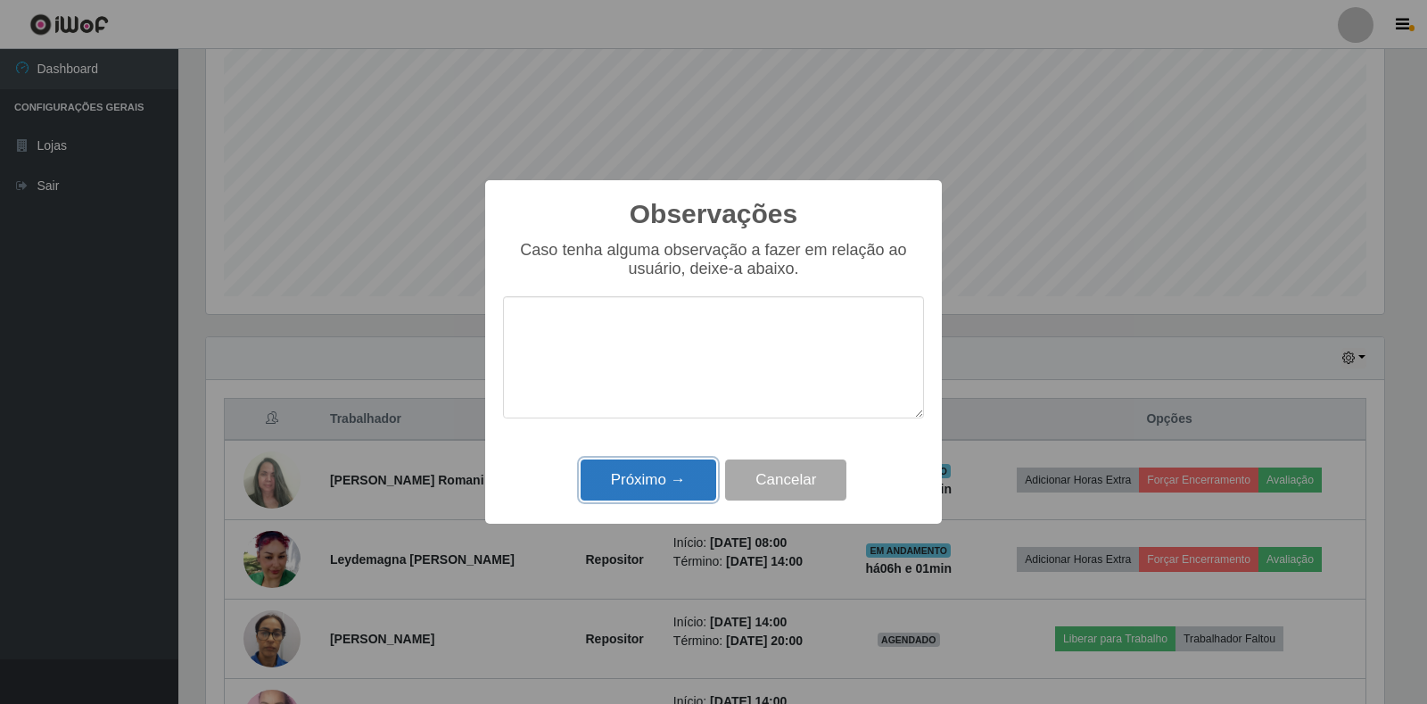
click at [630, 482] on button "Próximo →" at bounding box center [649, 480] width 136 height 42
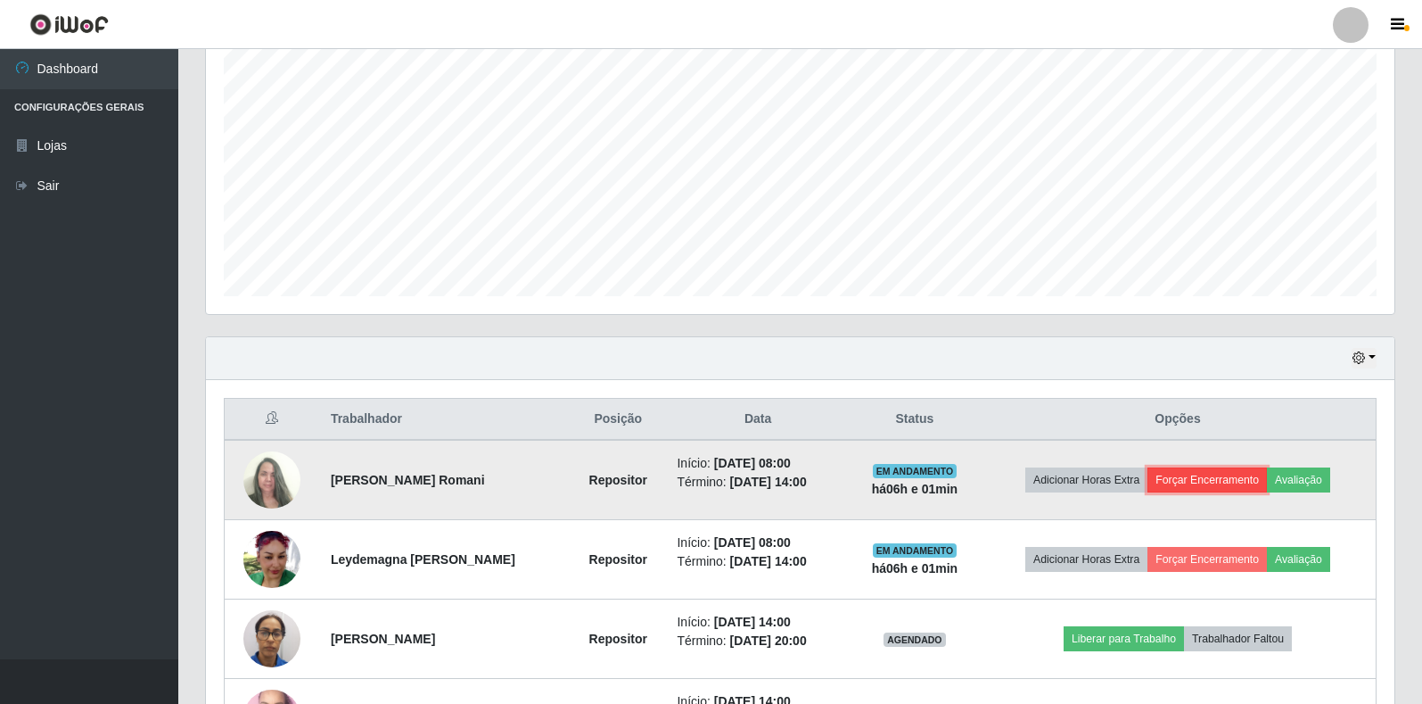
click at [1181, 478] on button "Forçar Encerramento" at bounding box center [1207, 479] width 119 height 25
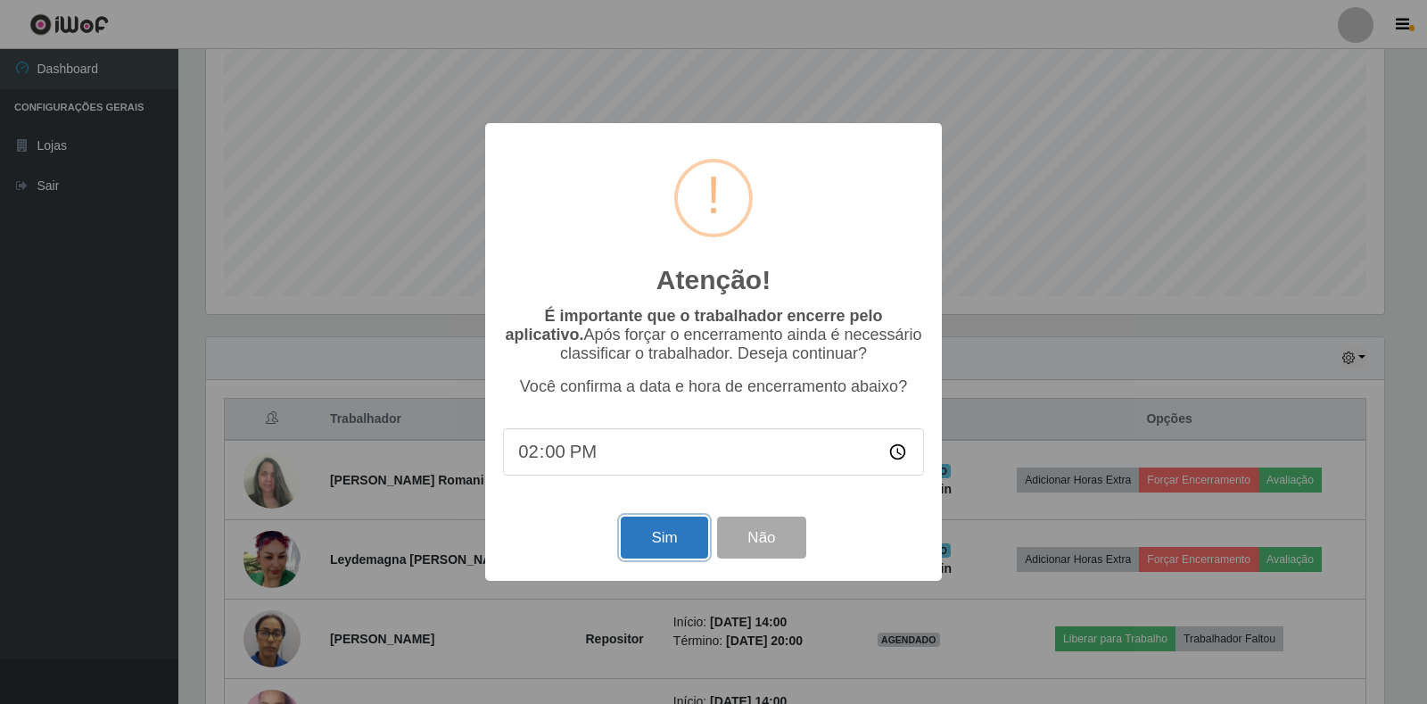
click at [650, 536] on button "Sim" at bounding box center [664, 537] width 87 height 42
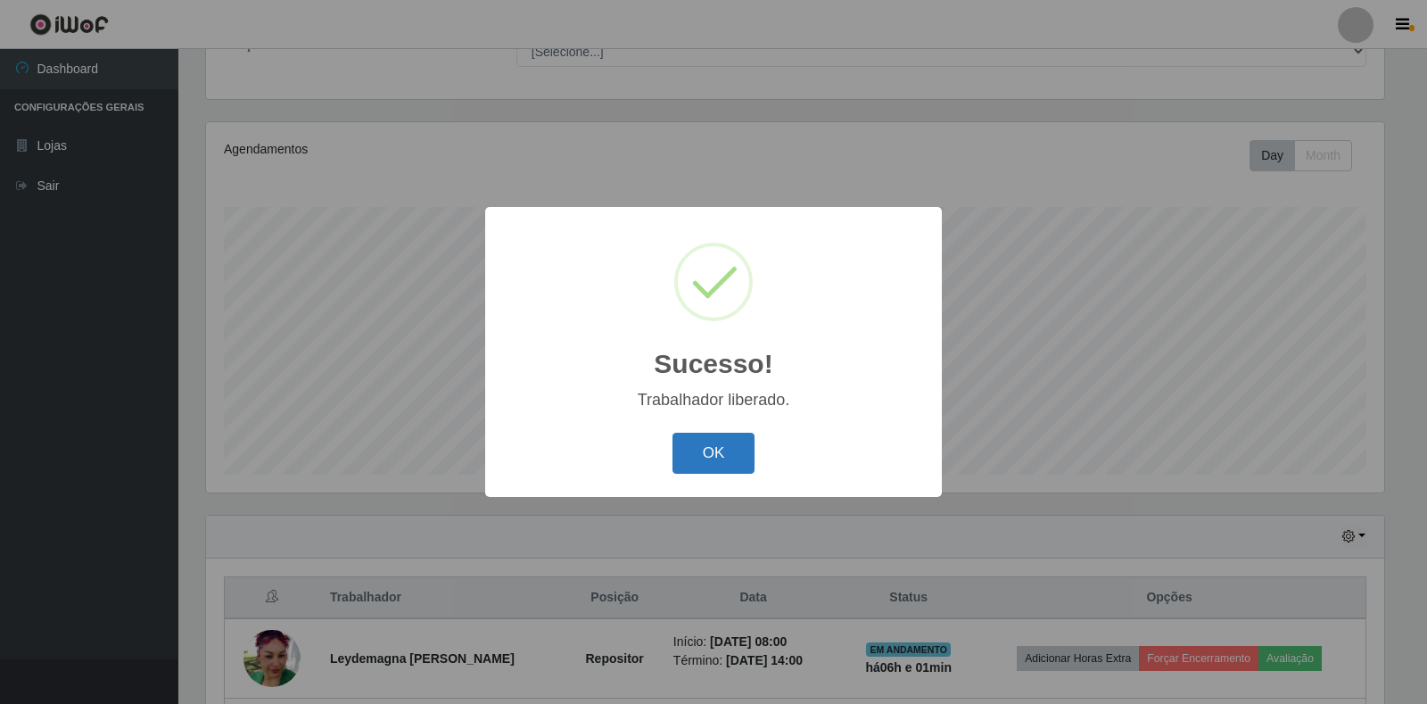
click at [733, 451] on button "OK" at bounding box center [713, 454] width 83 height 42
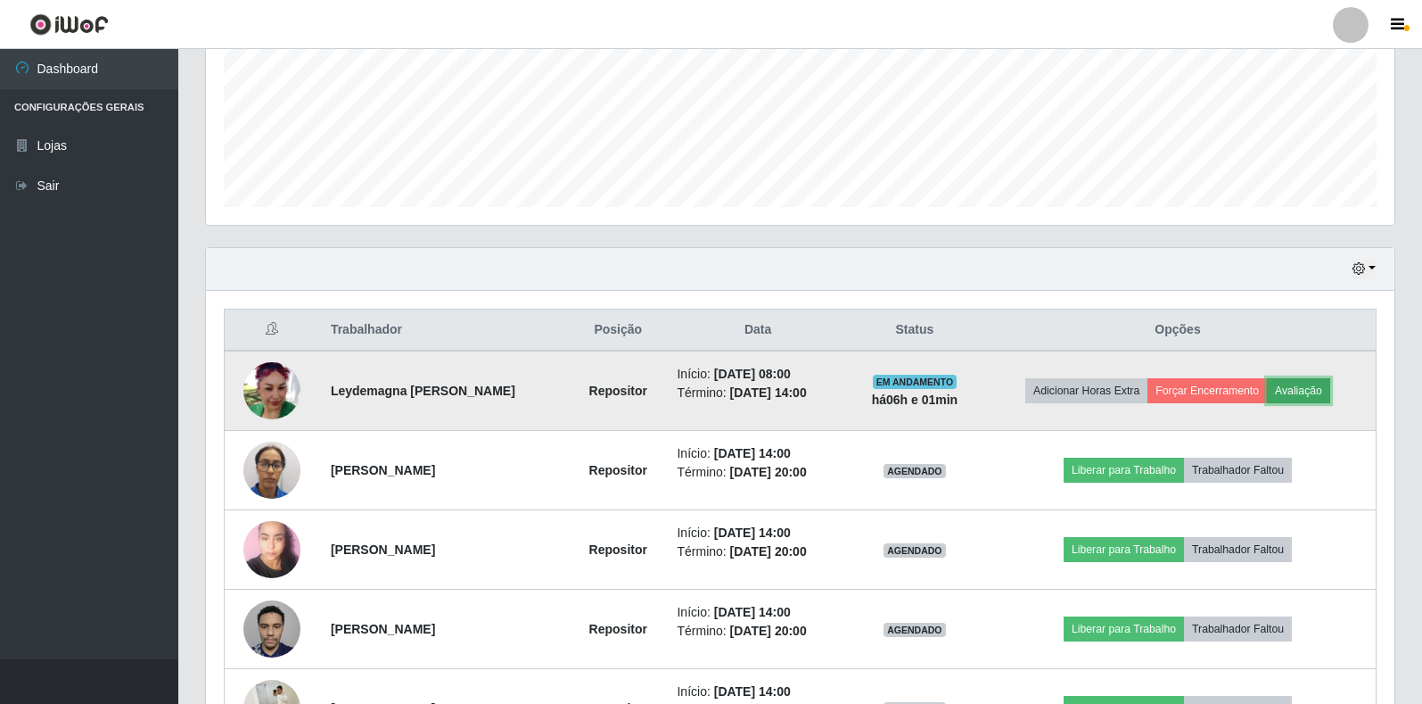
click at [1308, 389] on button "Avaliação" at bounding box center [1298, 390] width 63 height 25
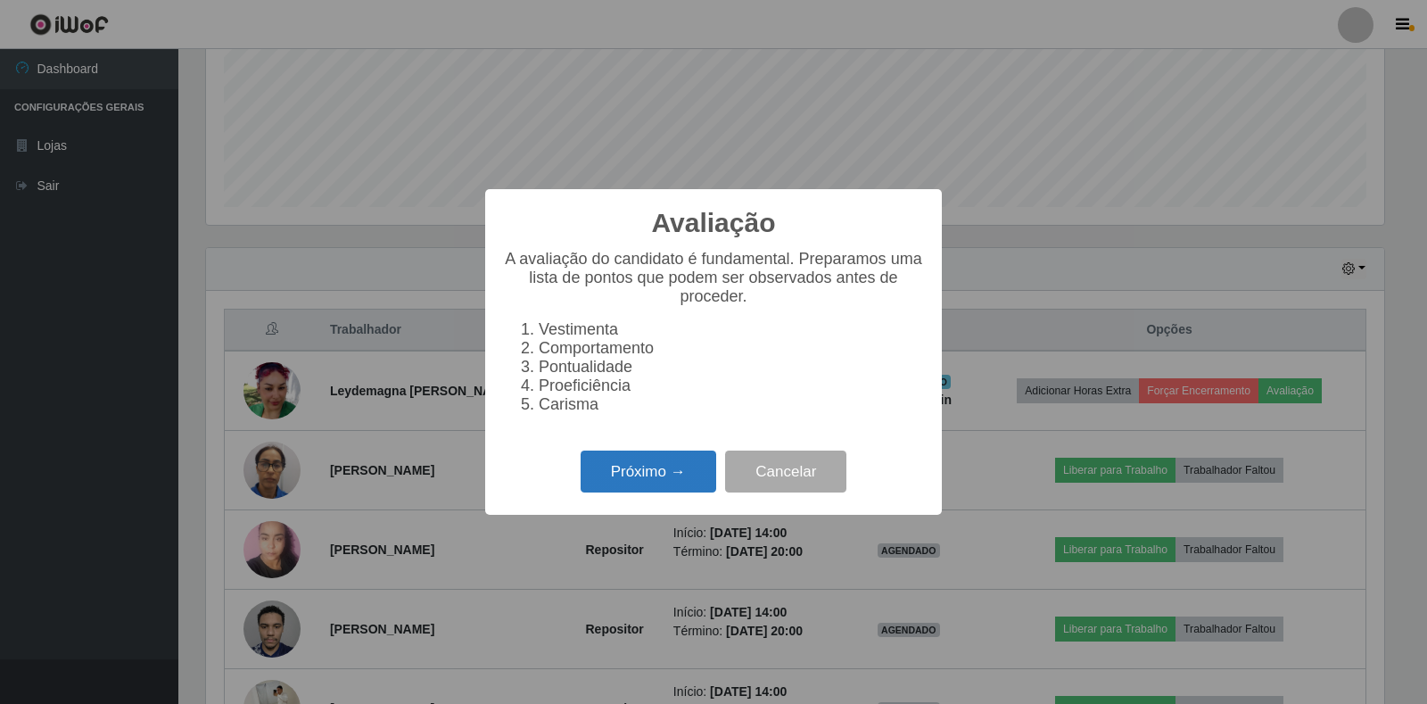
click at [669, 480] on button "Próximo →" at bounding box center [649, 471] width 136 height 42
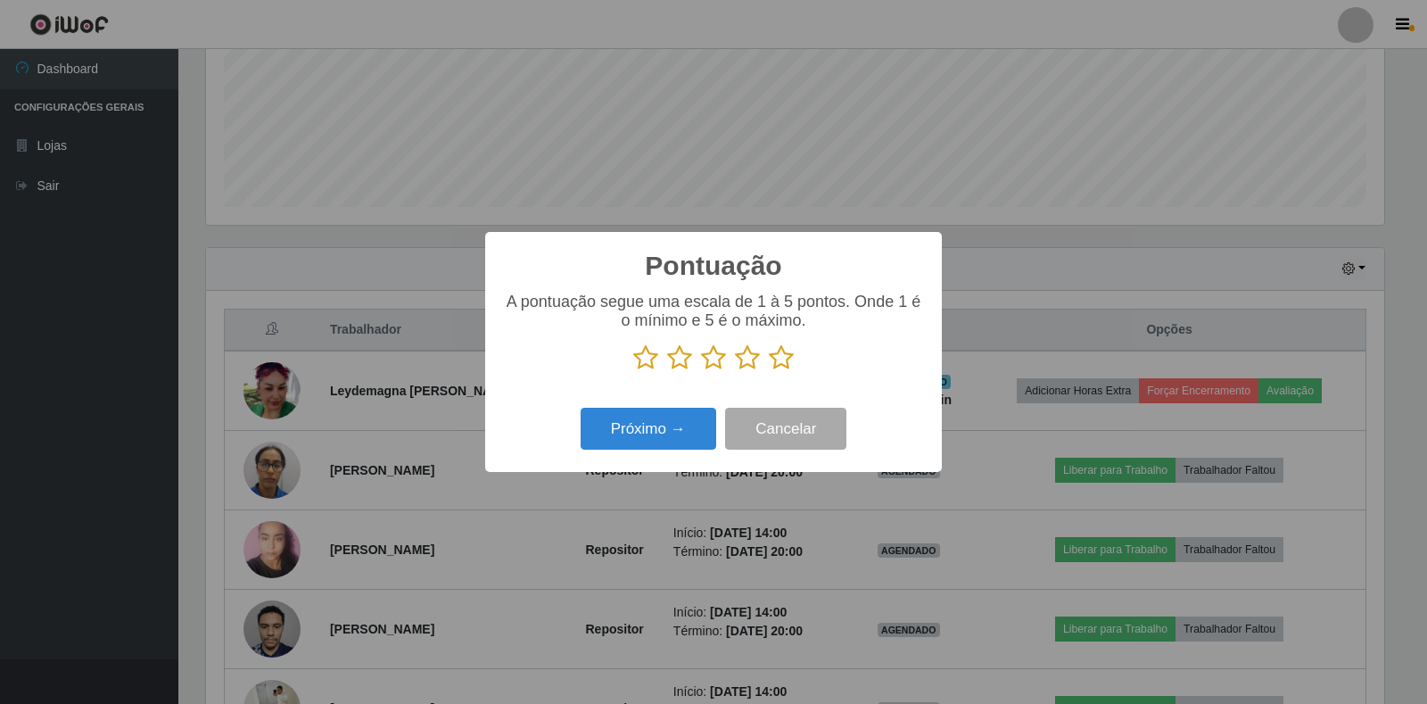
click at [779, 369] on icon at bounding box center [781, 357] width 25 height 27
click at [769, 371] on input "radio" at bounding box center [769, 371] width 0 height 0
click at [631, 440] on button "Próximo →" at bounding box center [649, 429] width 136 height 42
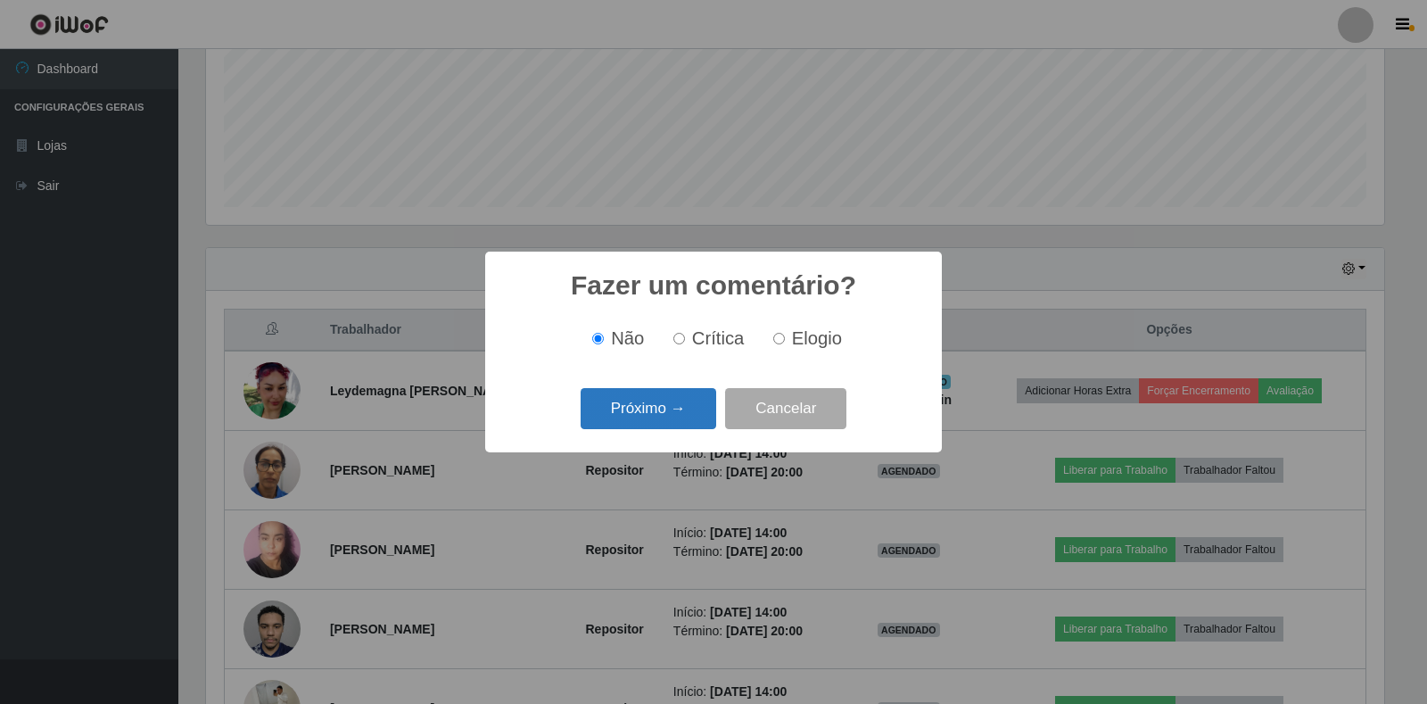
click at [638, 418] on button "Próximo →" at bounding box center [649, 409] width 136 height 42
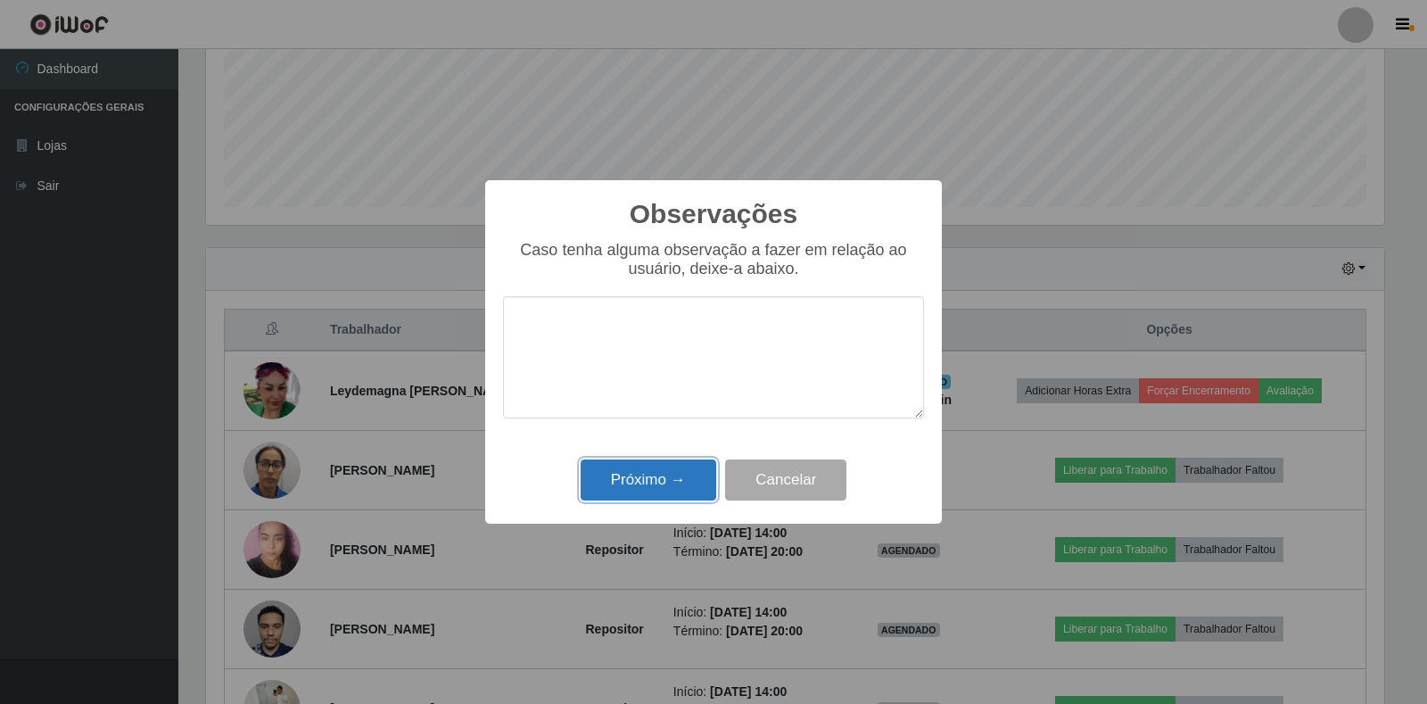
click at [647, 482] on button "Próximo →" at bounding box center [649, 480] width 136 height 42
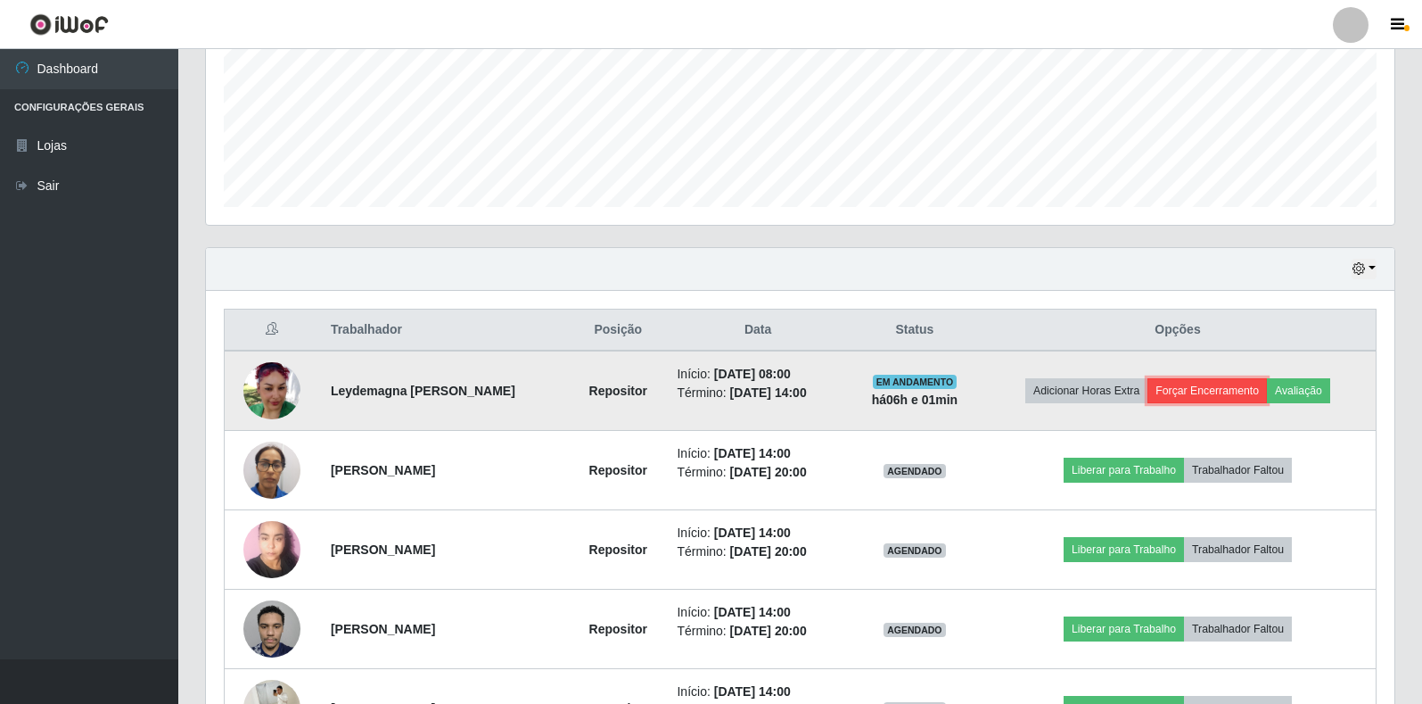
click at [1213, 388] on button "Forçar Encerramento" at bounding box center [1207, 390] width 119 height 25
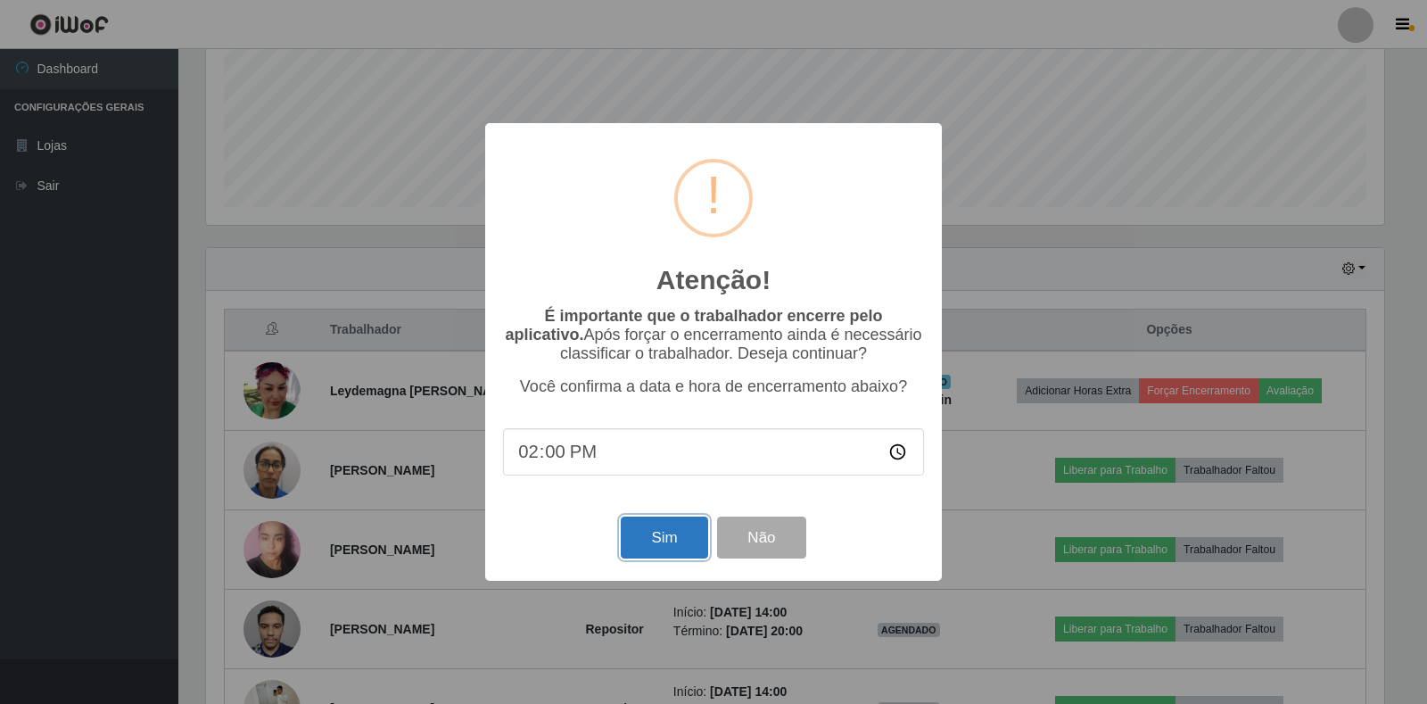
click at [669, 531] on button "Sim" at bounding box center [664, 537] width 87 height 42
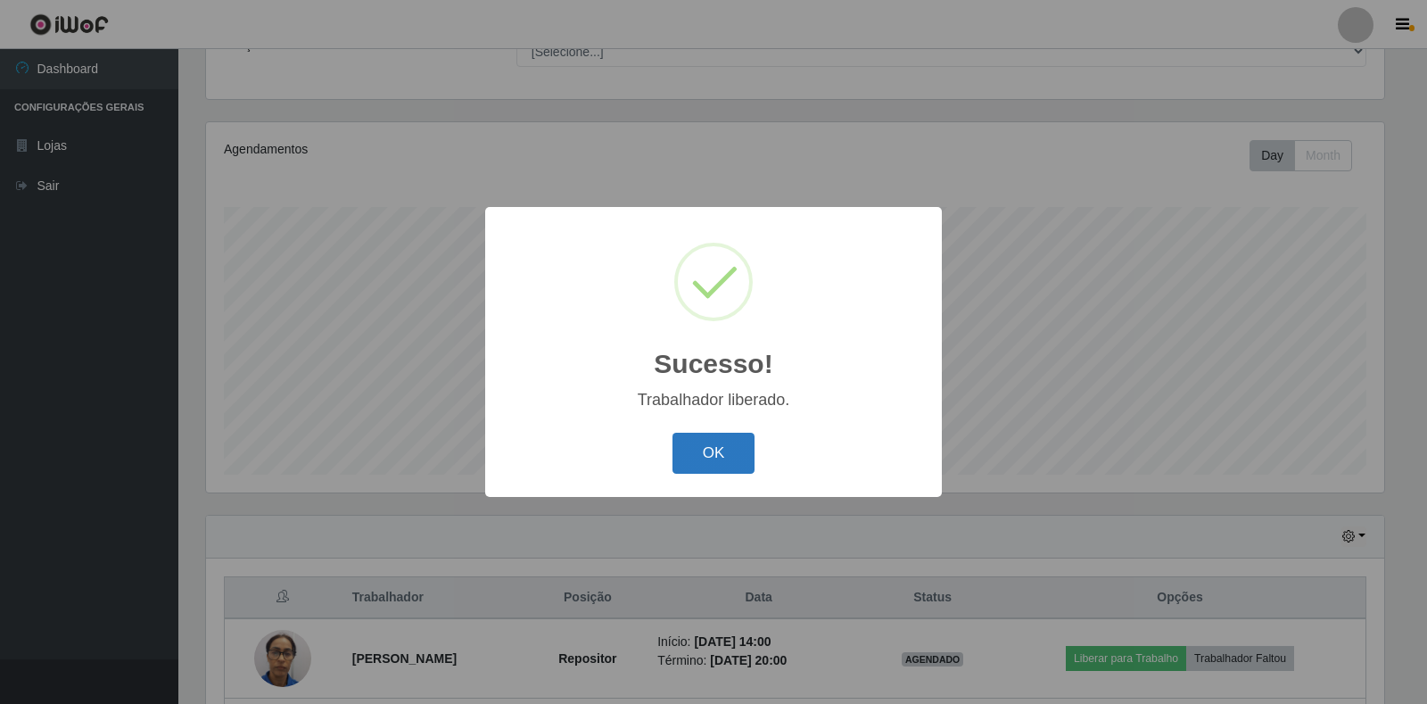
click at [717, 472] on button "OK" at bounding box center [713, 454] width 83 height 42
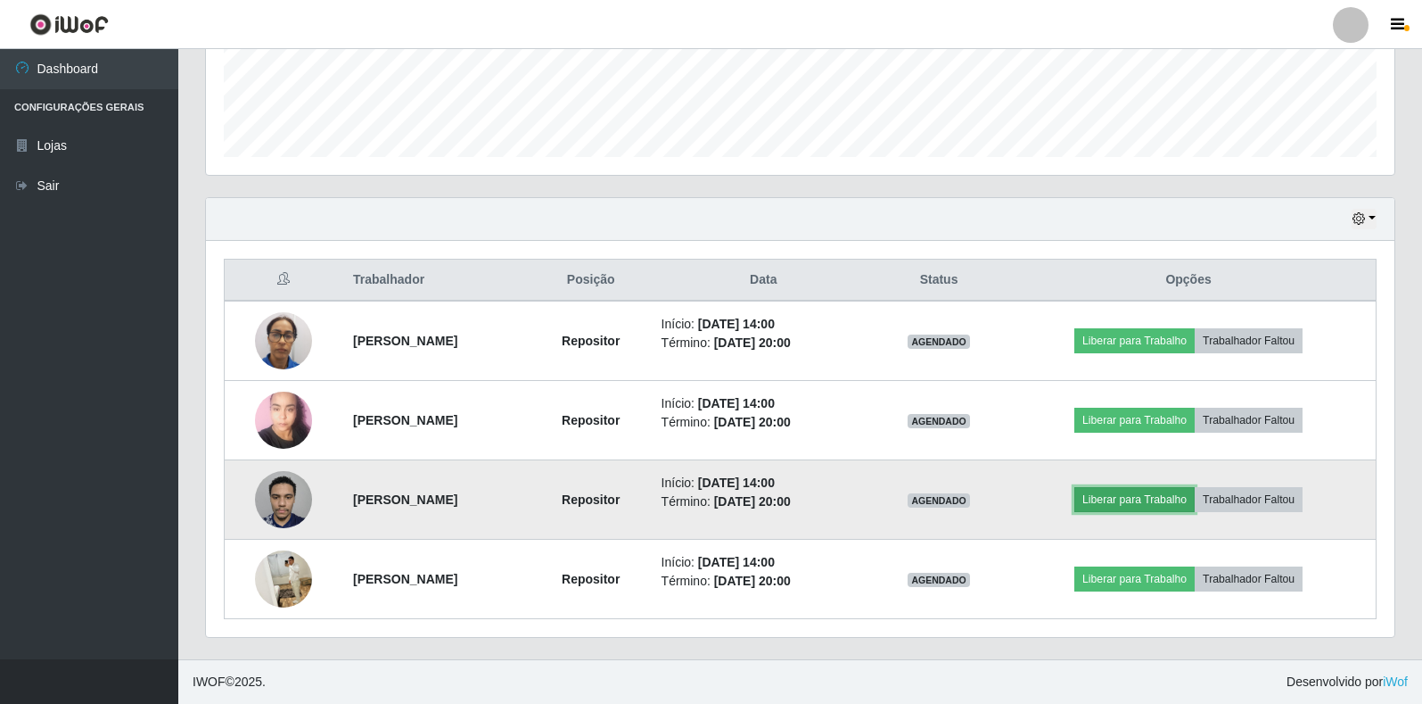
click at [1131, 503] on button "Liberar para Trabalho" at bounding box center [1135, 499] width 120 height 25
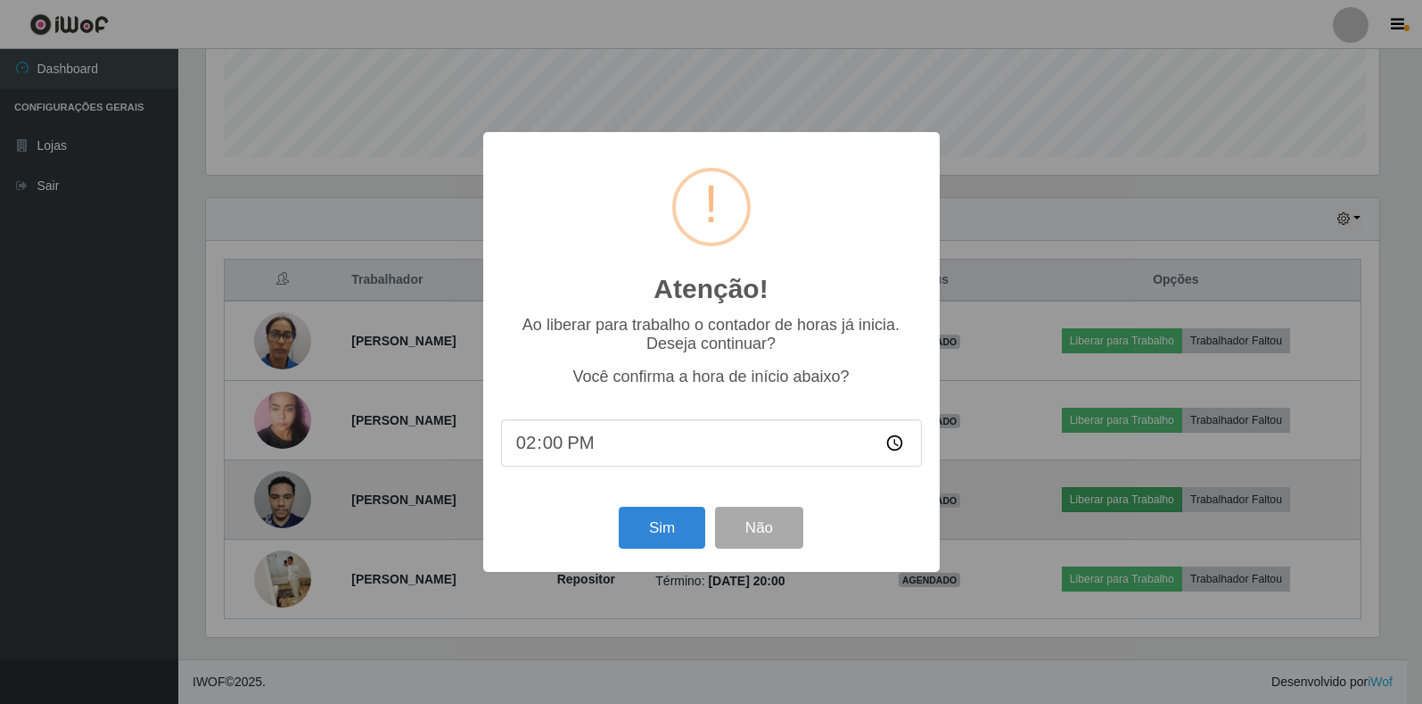
scroll to position [370, 1178]
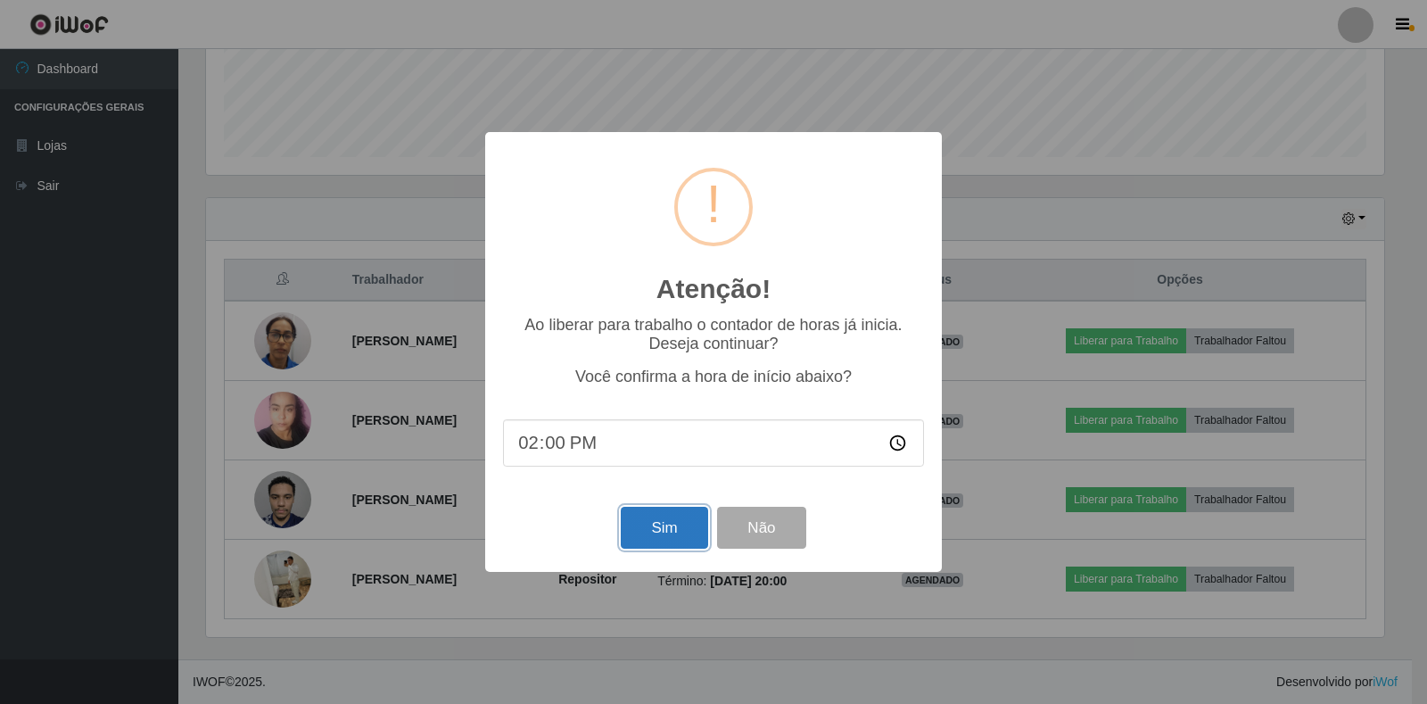
click at [663, 541] on button "Sim" at bounding box center [664, 528] width 87 height 42
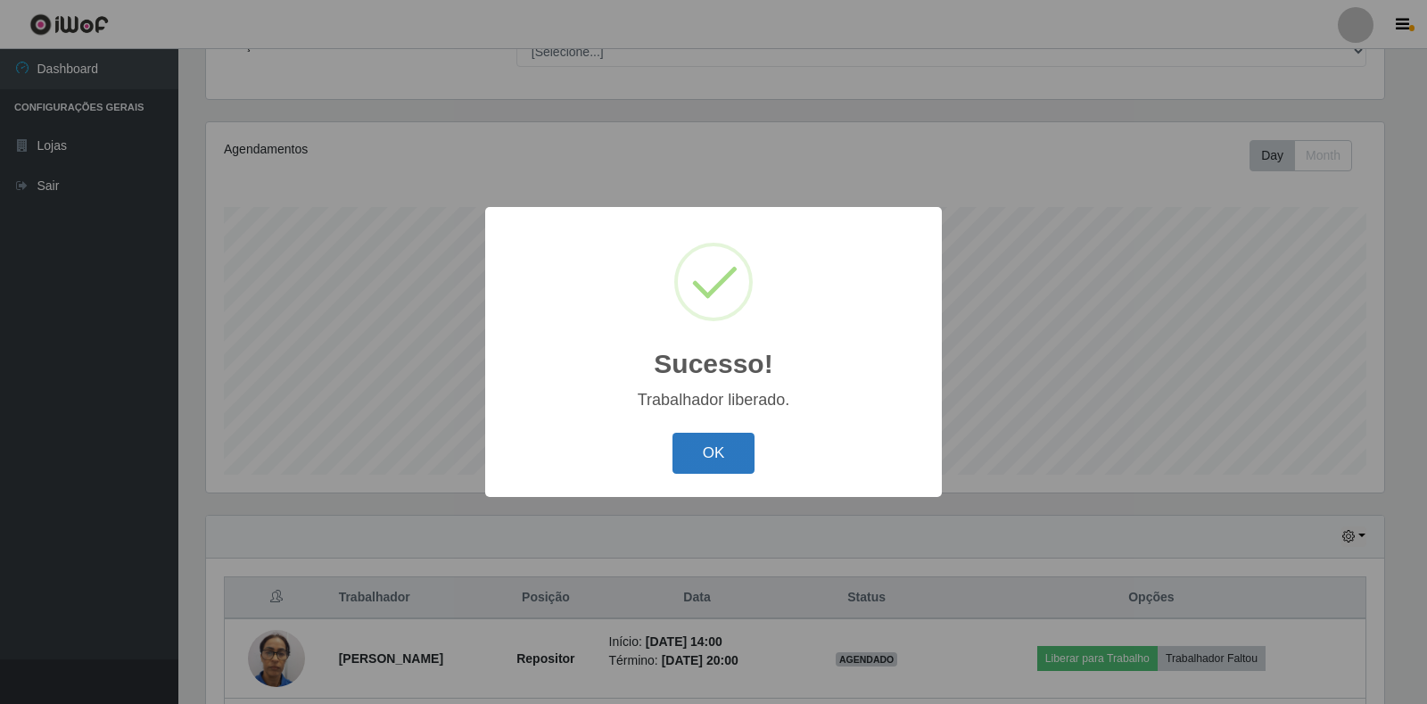
click at [717, 457] on button "OK" at bounding box center [713, 454] width 83 height 42
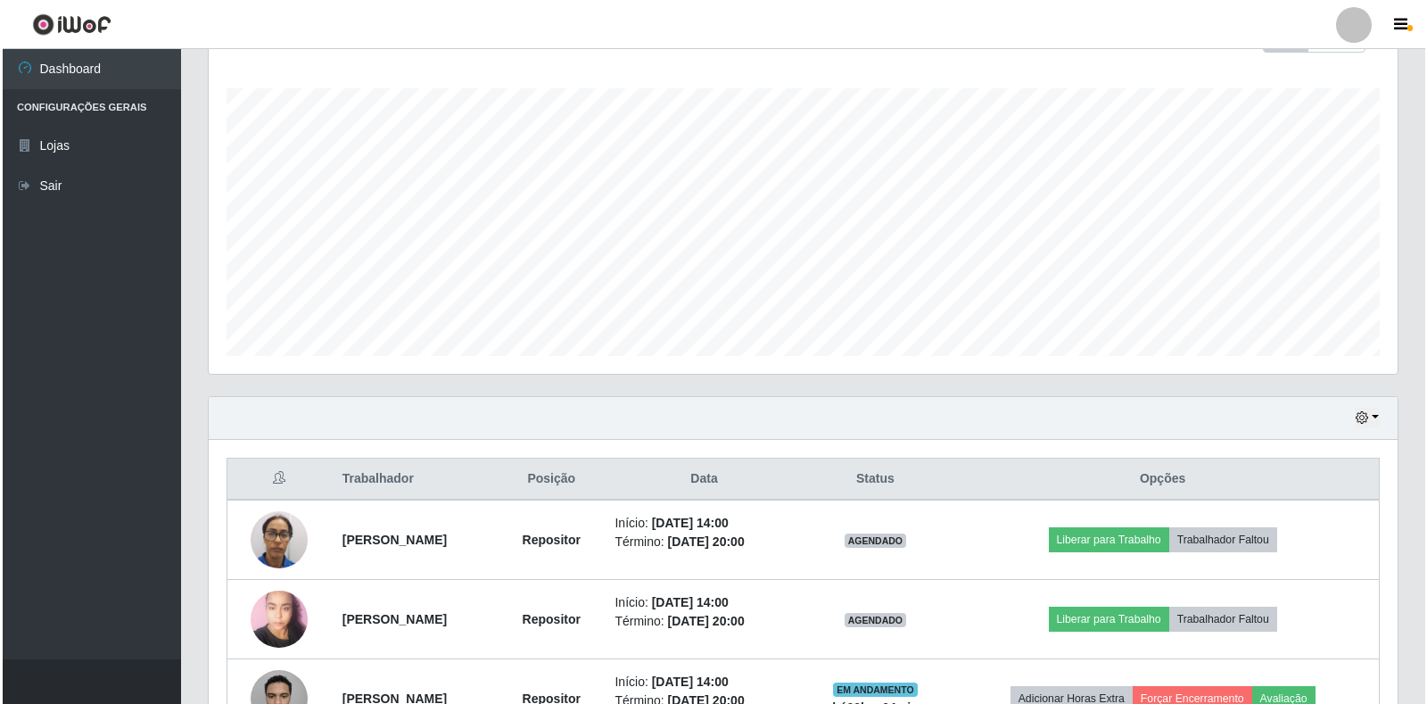
scroll to position [481, 0]
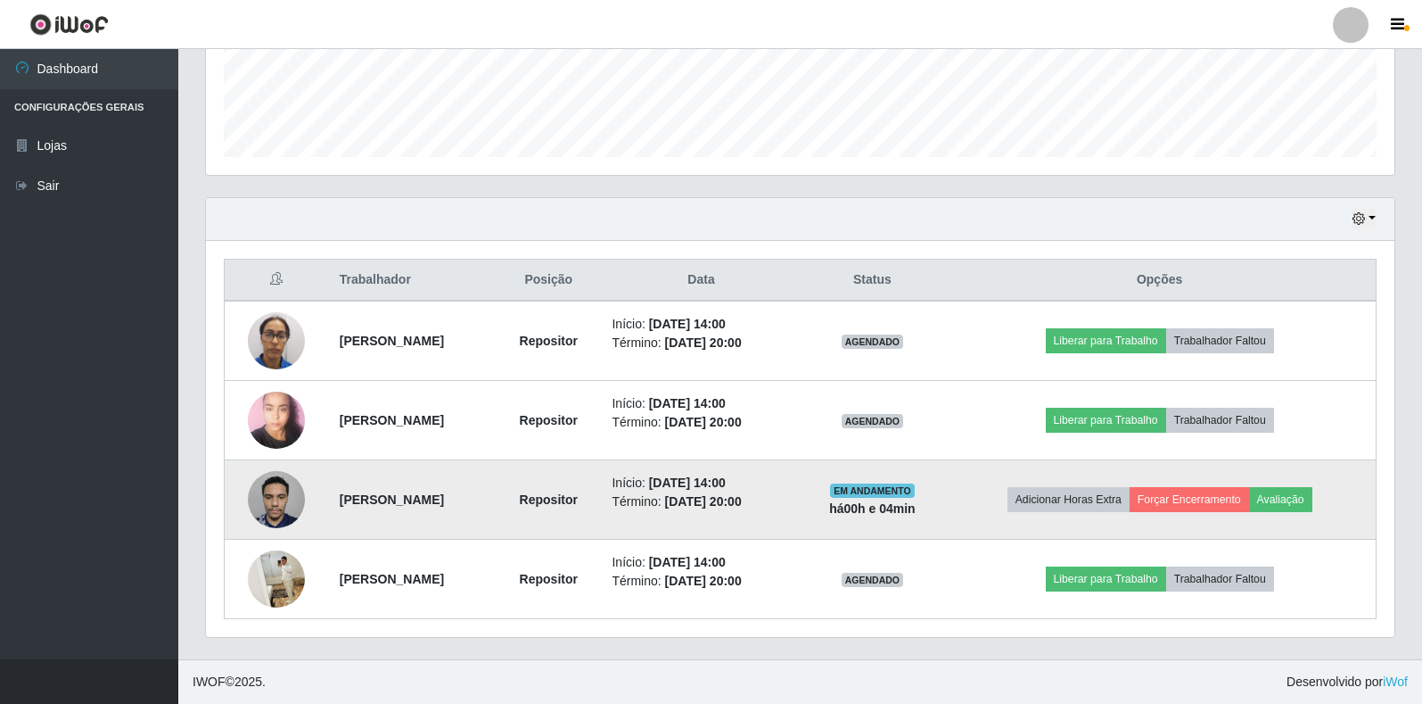
click at [257, 499] on img at bounding box center [276, 499] width 57 height 76
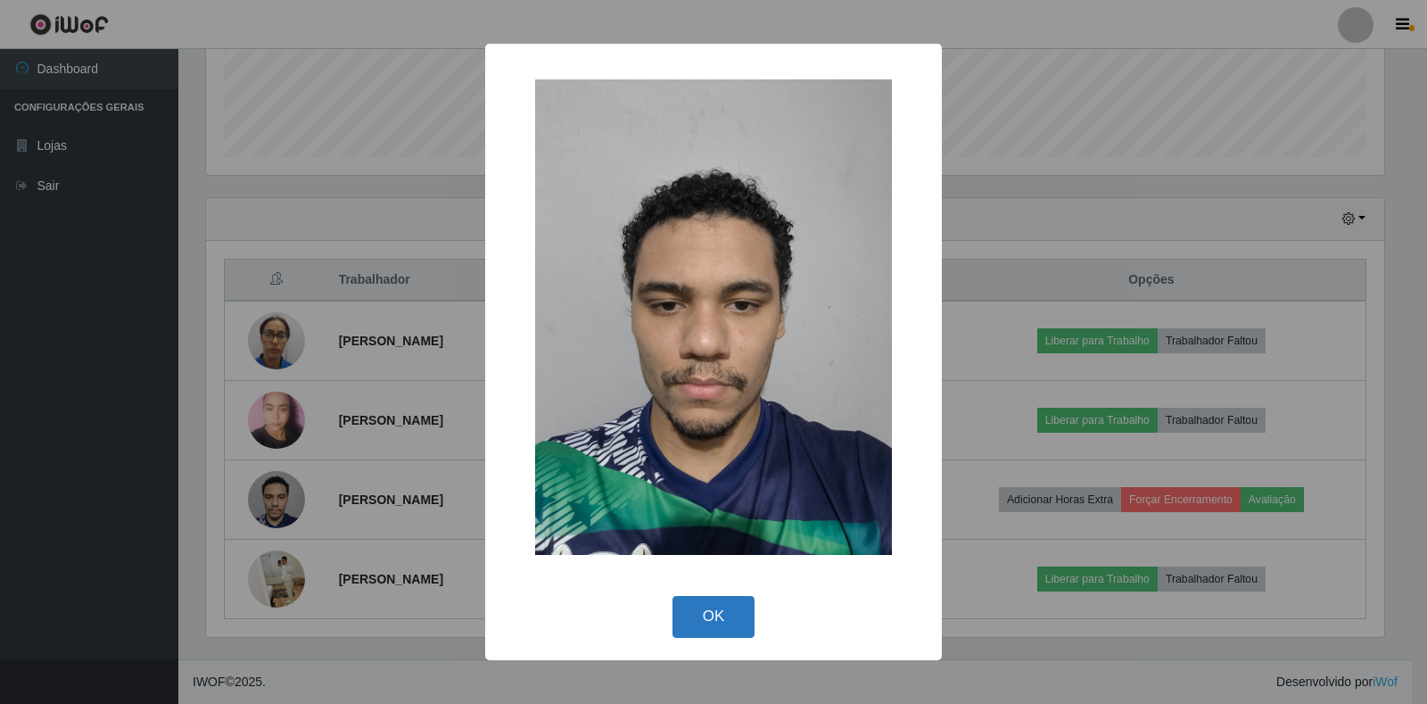
click at [679, 621] on button "OK" at bounding box center [713, 617] width 83 height 42
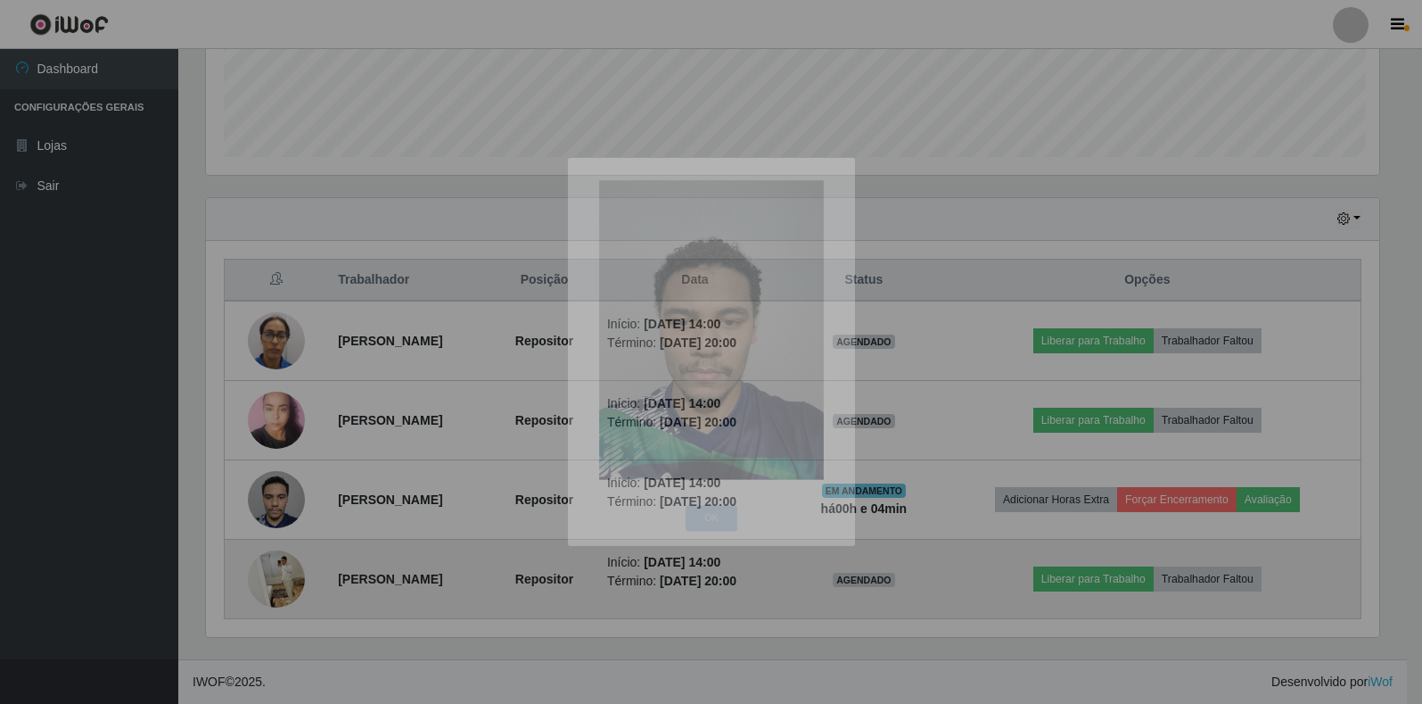
scroll to position [370, 1189]
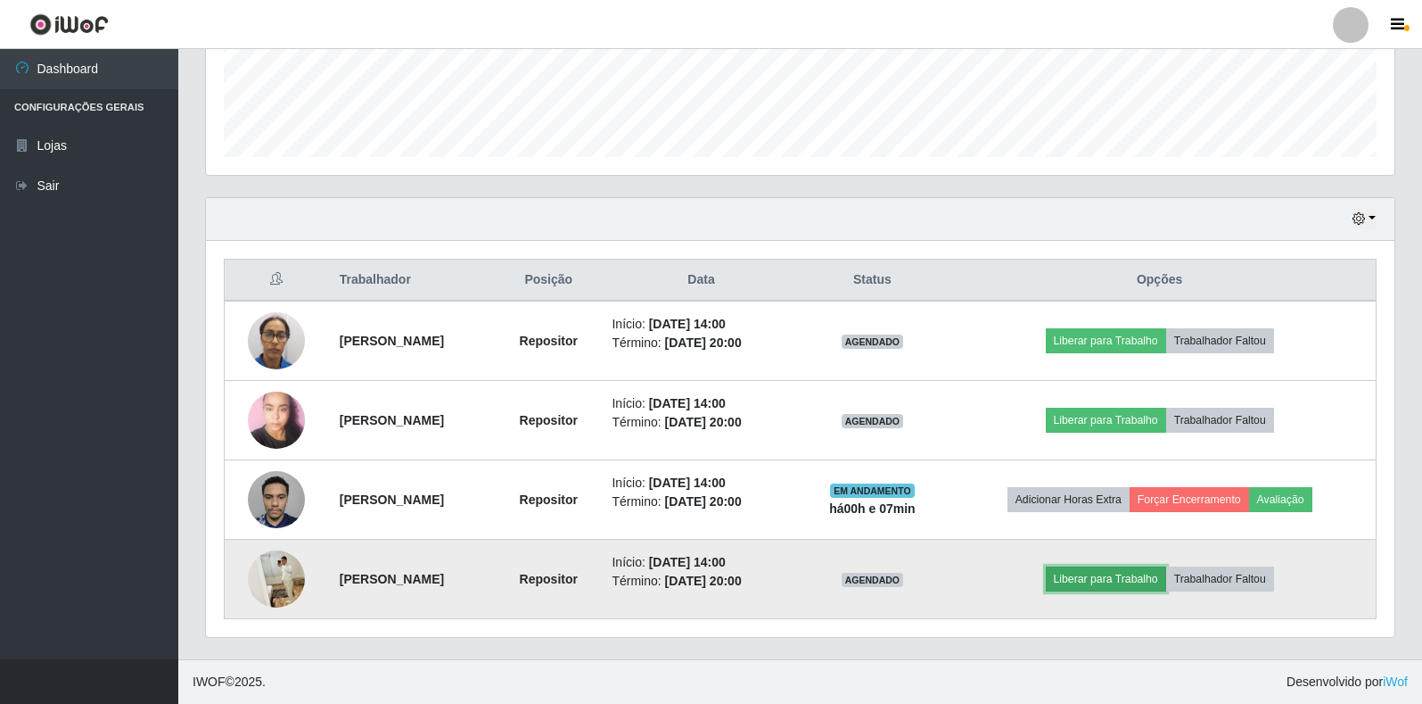
click at [1166, 582] on button "Liberar para Trabalho" at bounding box center [1106, 578] width 120 height 25
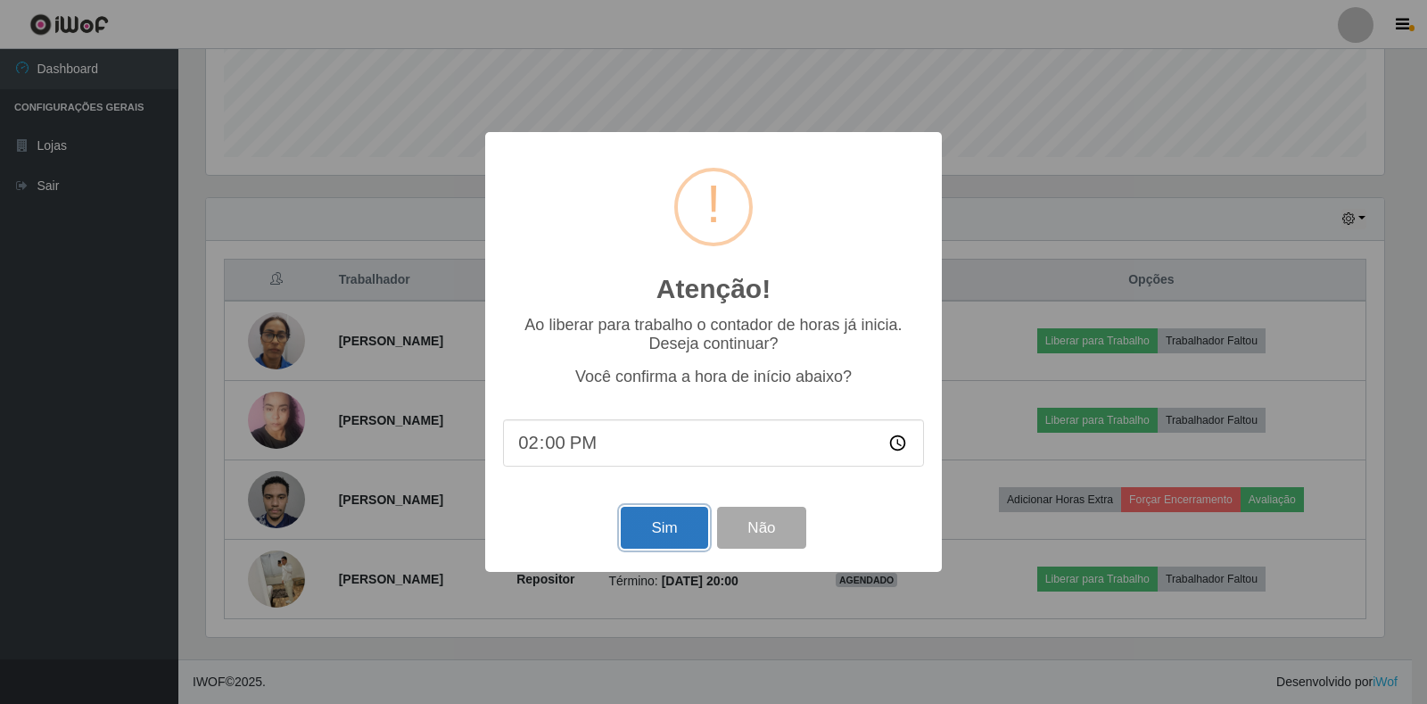
click at [685, 526] on button "Sim" at bounding box center [664, 528] width 87 height 42
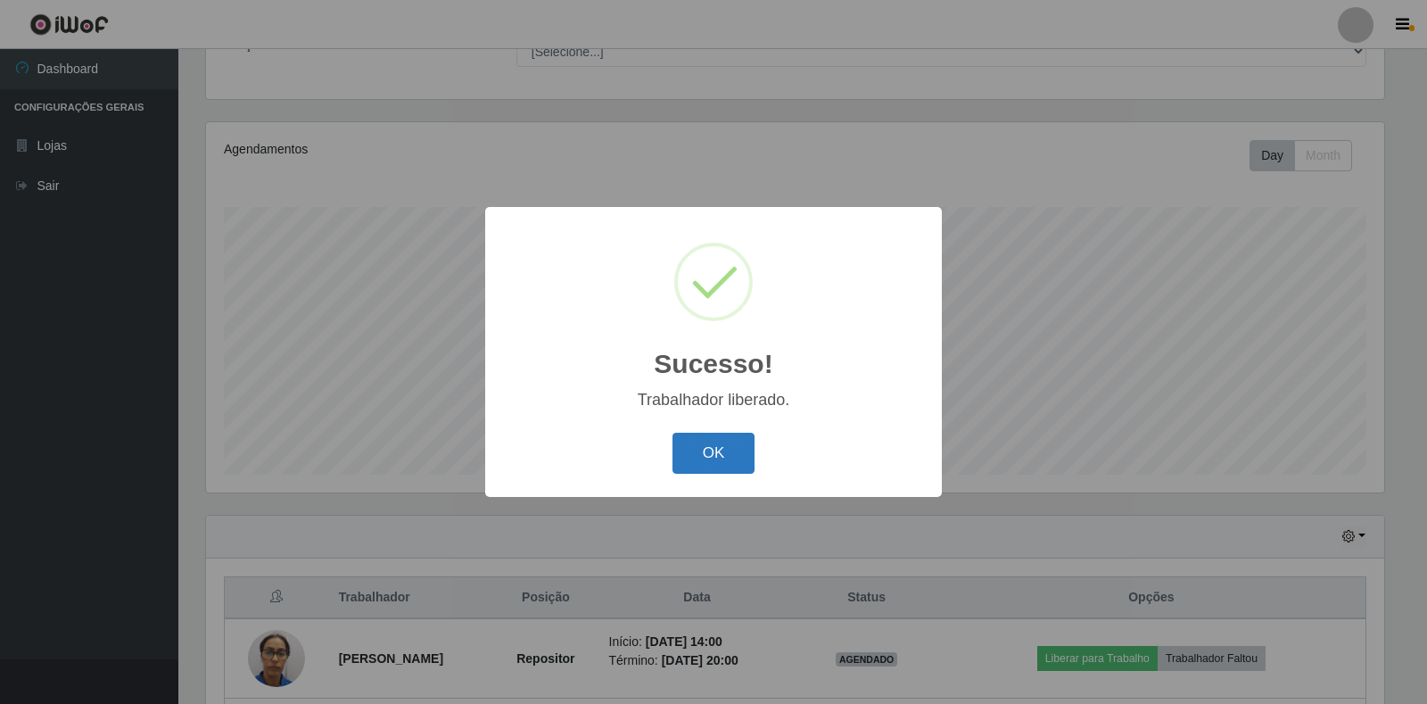
click at [740, 450] on button "OK" at bounding box center [713, 454] width 83 height 42
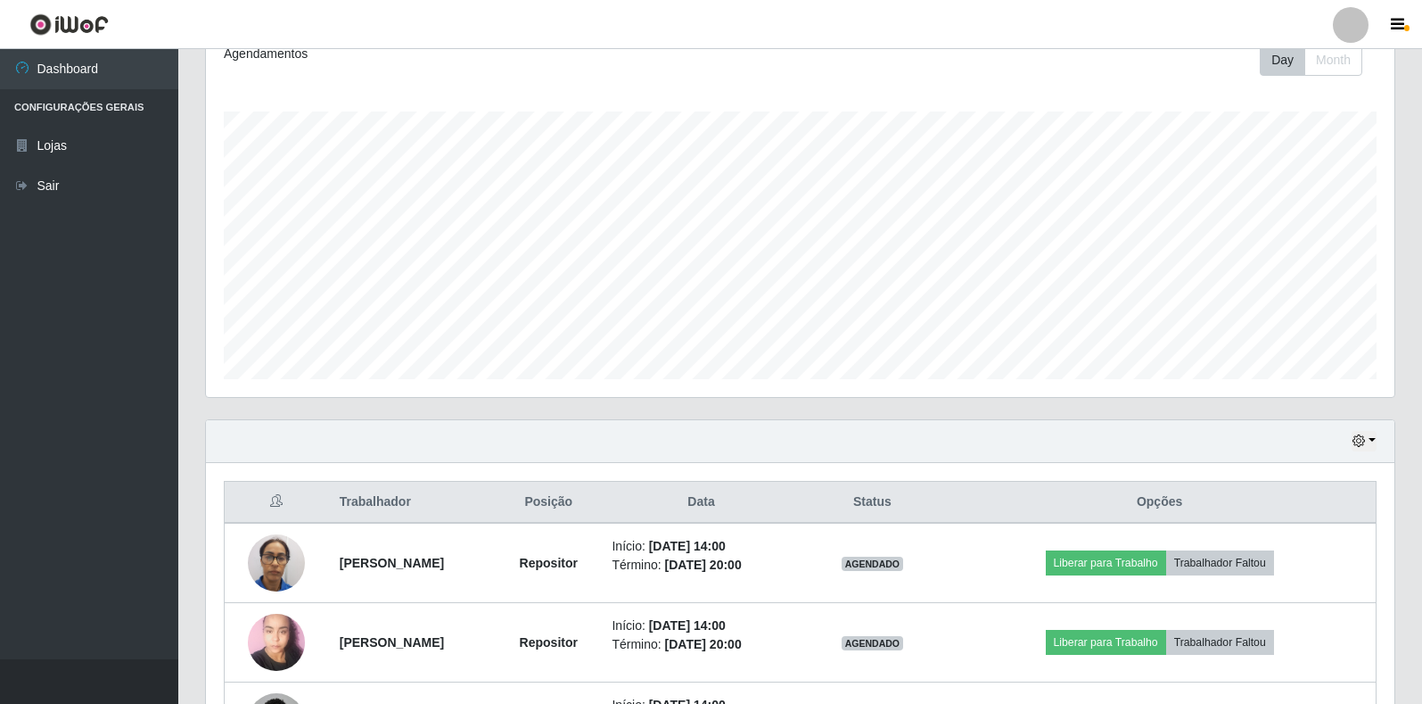
scroll to position [431, 0]
